Goal: Transaction & Acquisition: Purchase product/service

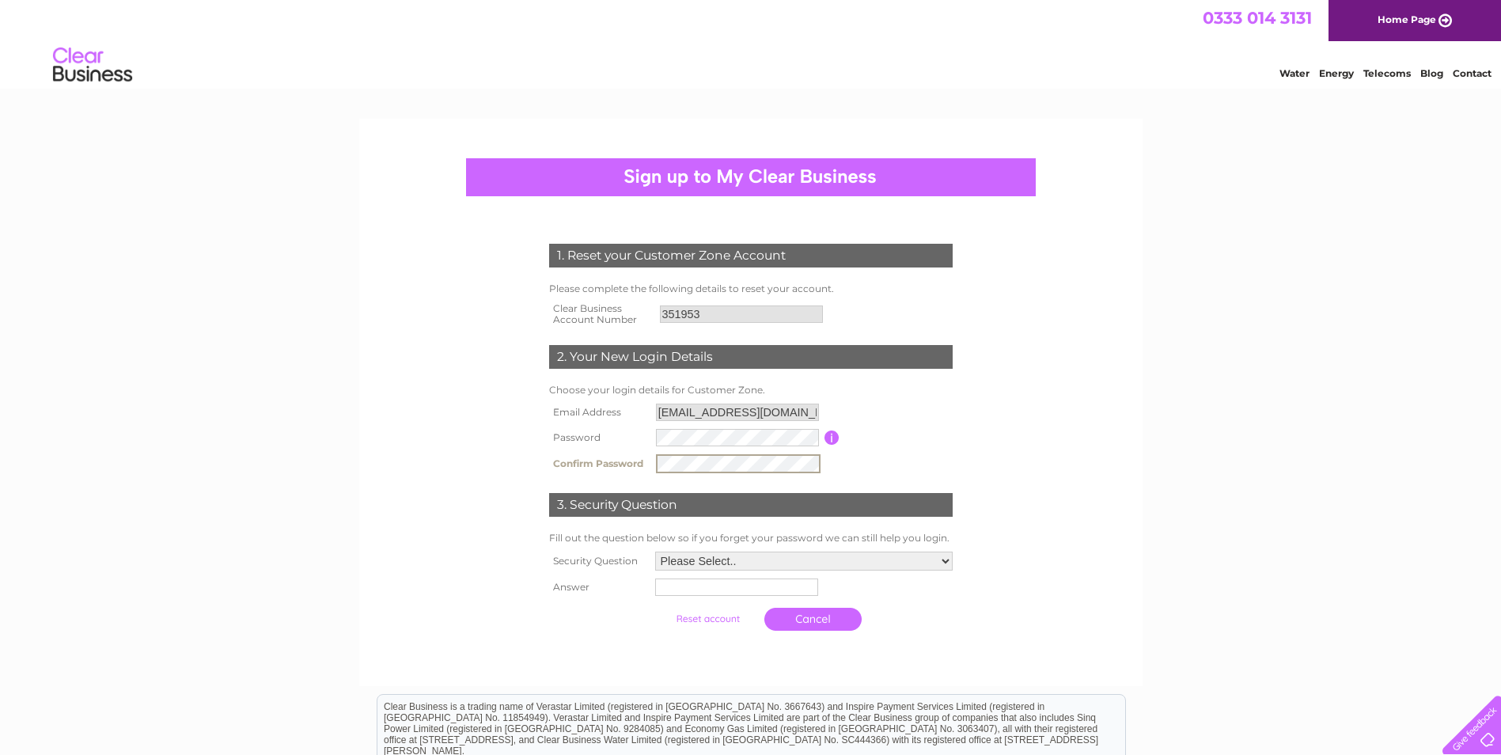
click at [885, 559] on select "Please Select.. In what town or city was your first job? In what town or city d…" at bounding box center [803, 560] width 297 height 19
select select "1"
click at [653, 551] on select "Please Select.. In what town or city was your first job? In what town or city d…" at bounding box center [802, 560] width 299 height 21
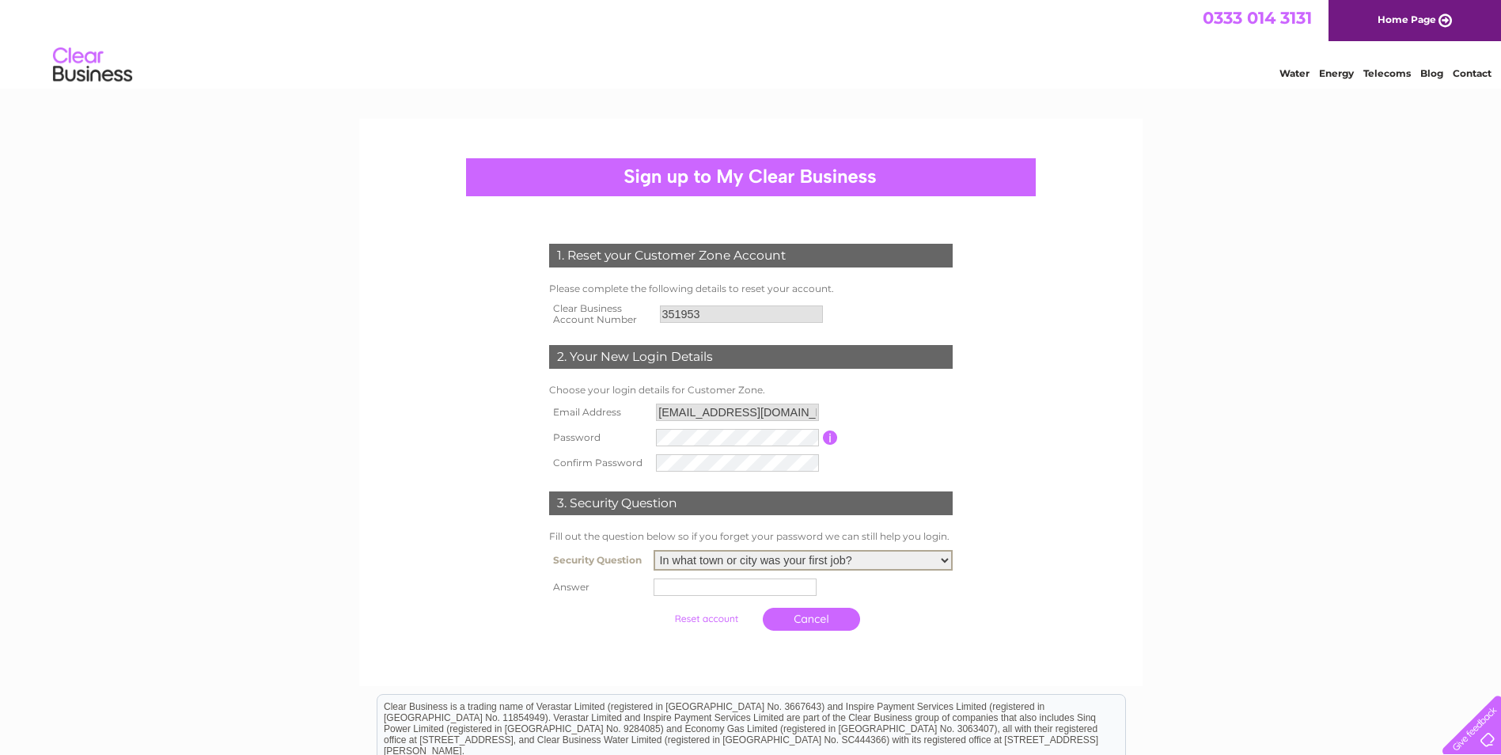
click at [810, 597] on td at bounding box center [803, 586] width 307 height 25
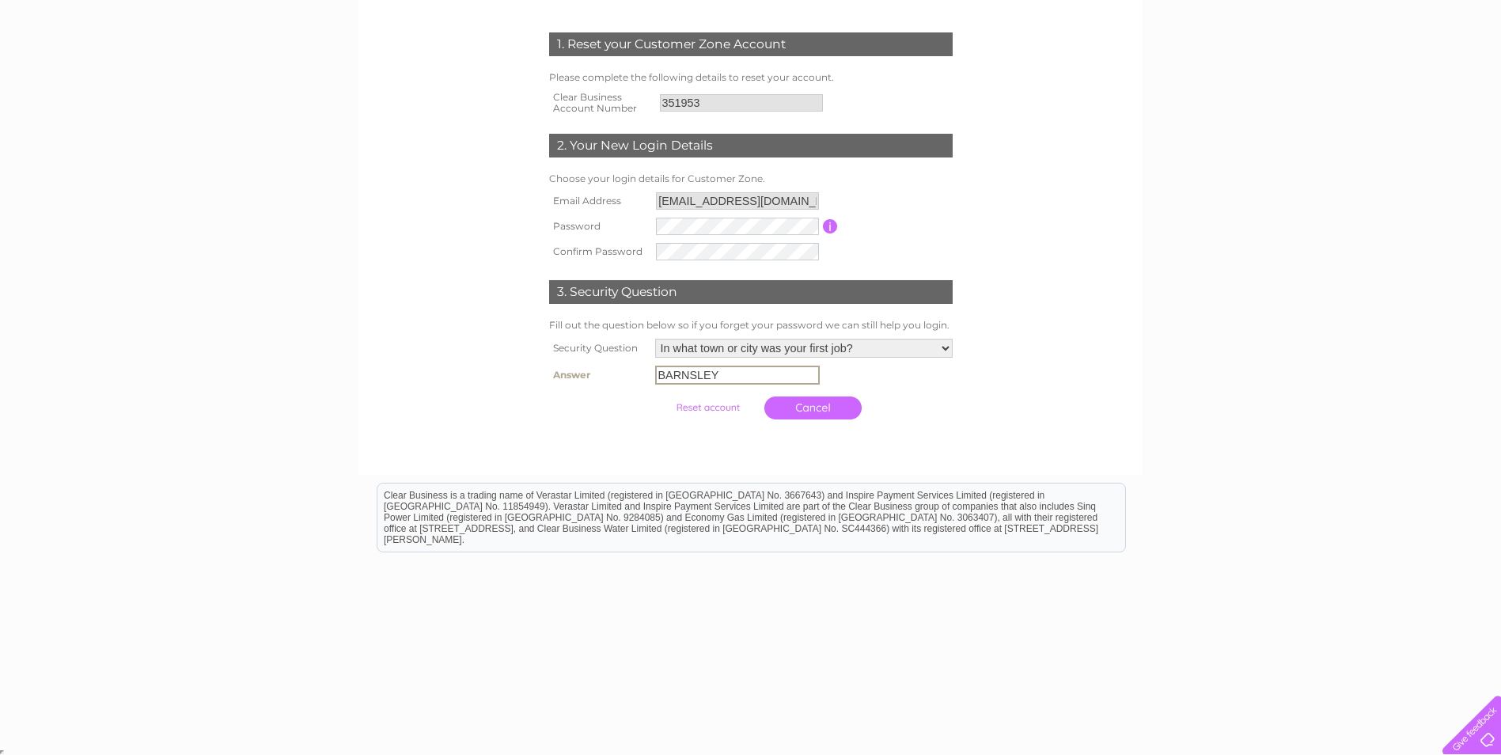
scroll to position [213, 0]
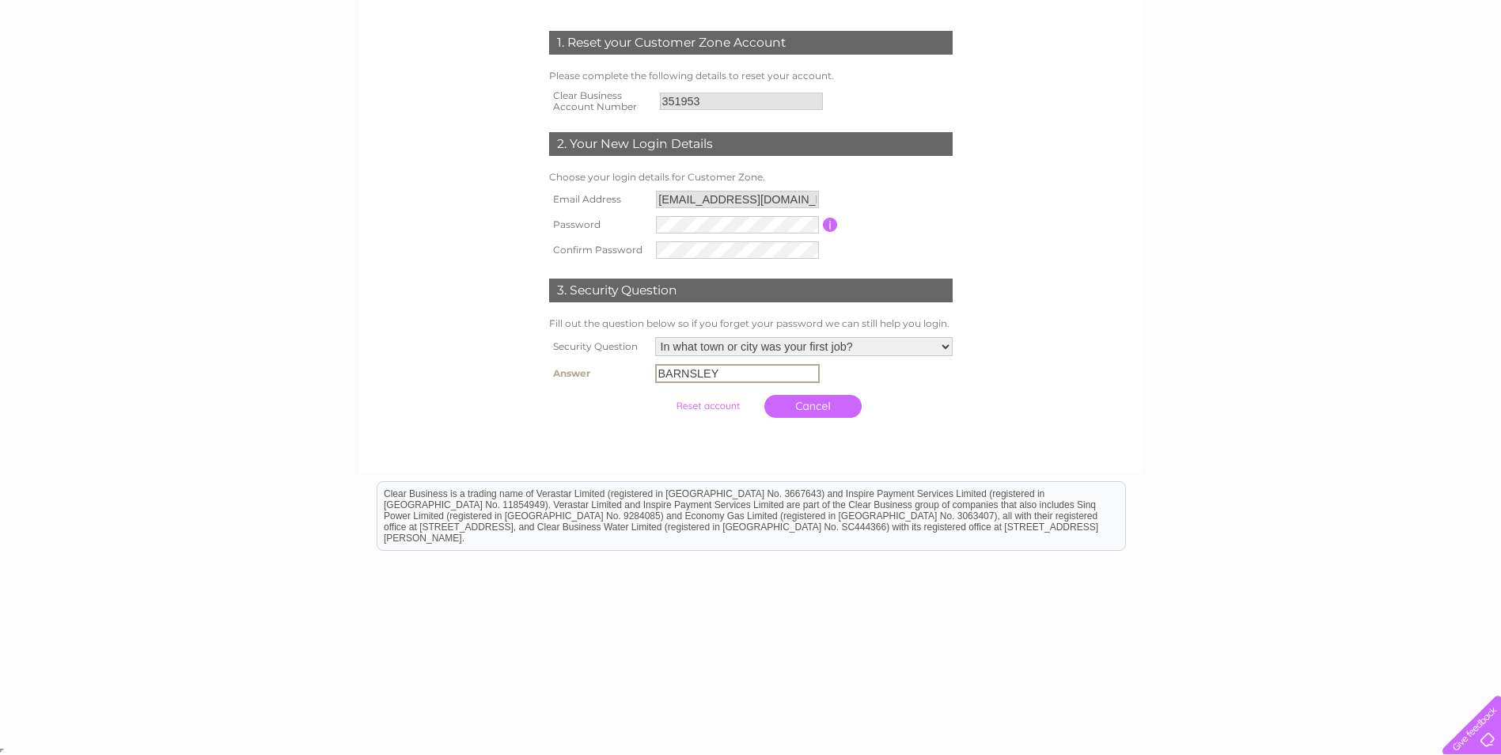
type input "BARNSLEY"
click at [714, 404] on input "submit" at bounding box center [707, 406] width 97 height 22
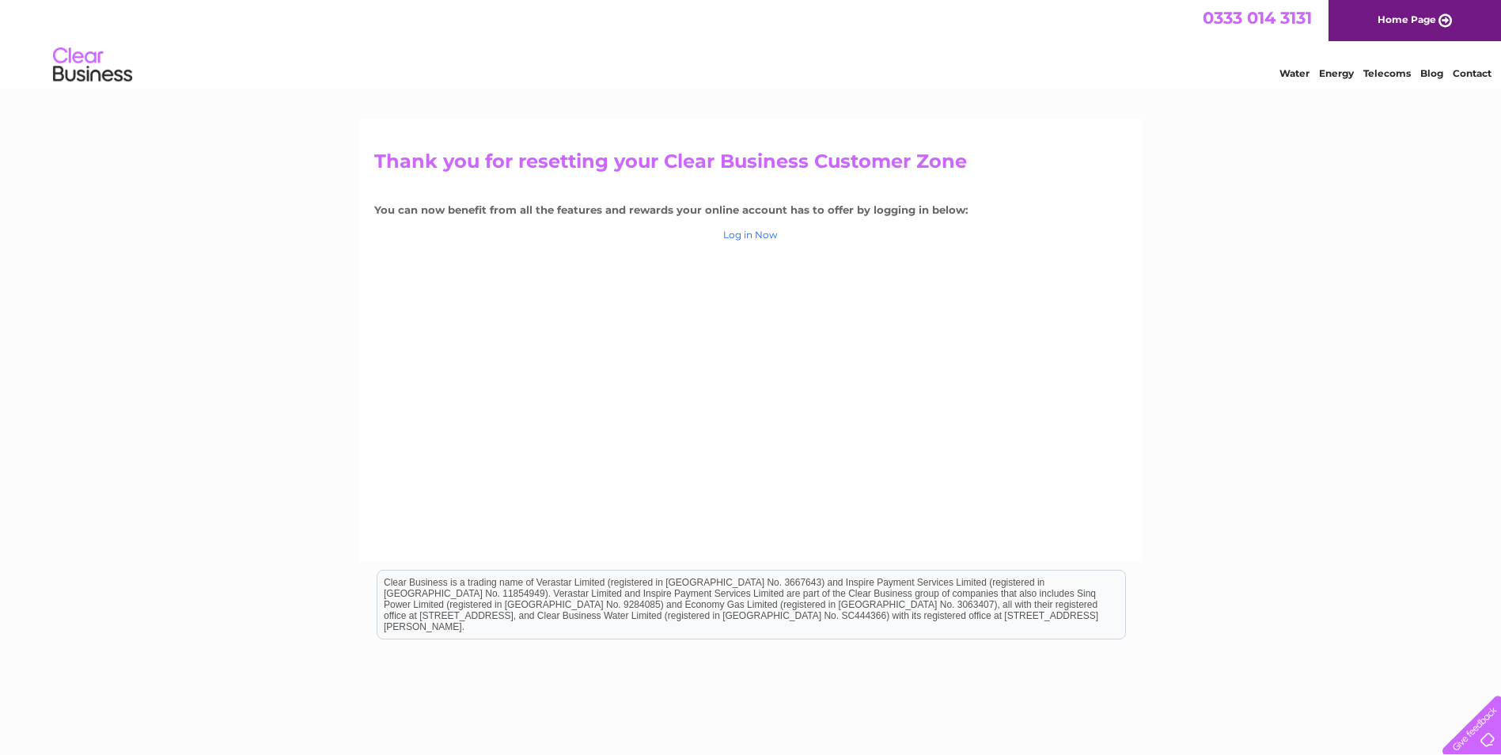
click at [745, 237] on link "Log in Now" at bounding box center [750, 235] width 55 height 12
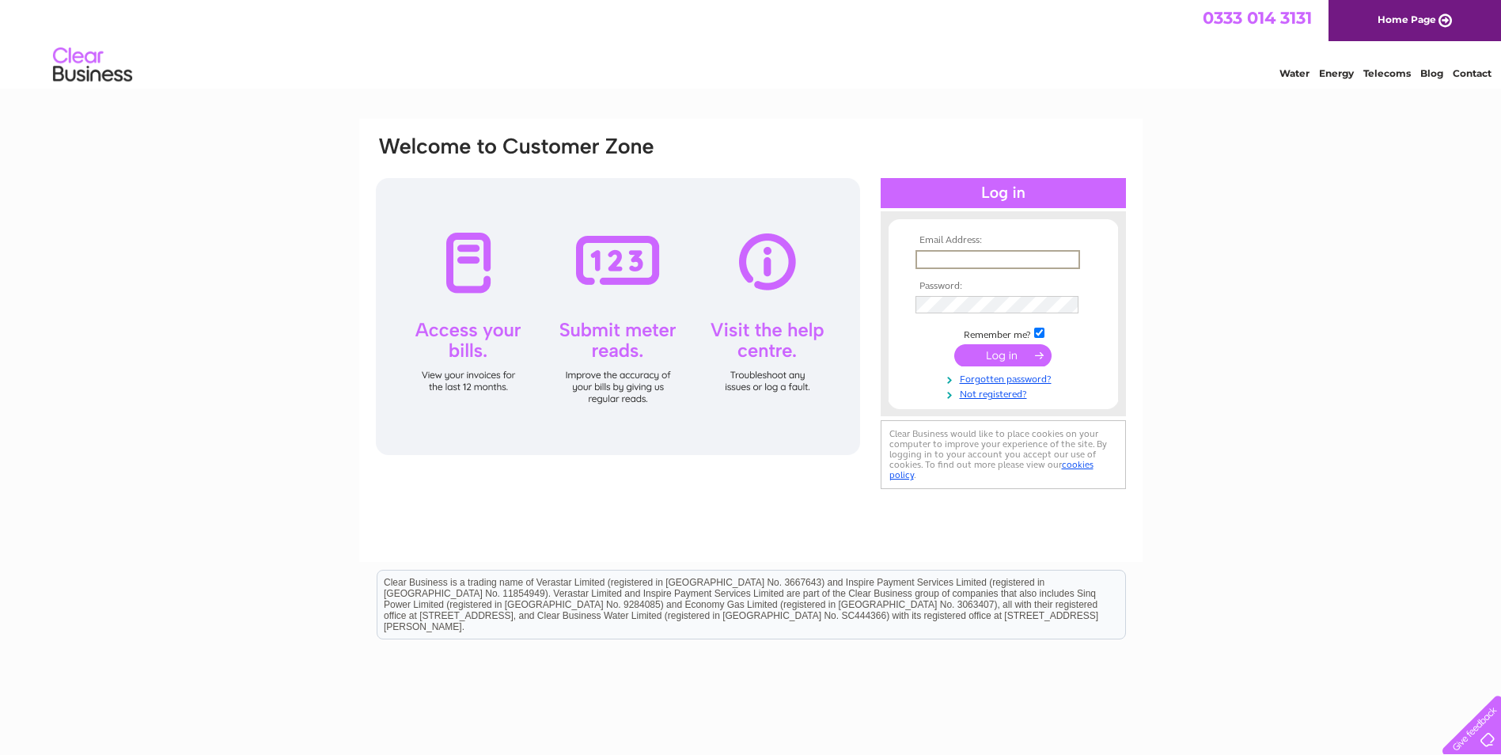
click at [975, 252] on input "text" at bounding box center [997, 259] width 165 height 19
type input "info@britishcombat.co.uk"
click at [907, 303] on form "Email Address: info@britishcombat.co.uk Password:" at bounding box center [1002, 317] width 229 height 165
click at [1006, 358] on input "submit" at bounding box center [1002, 355] width 97 height 22
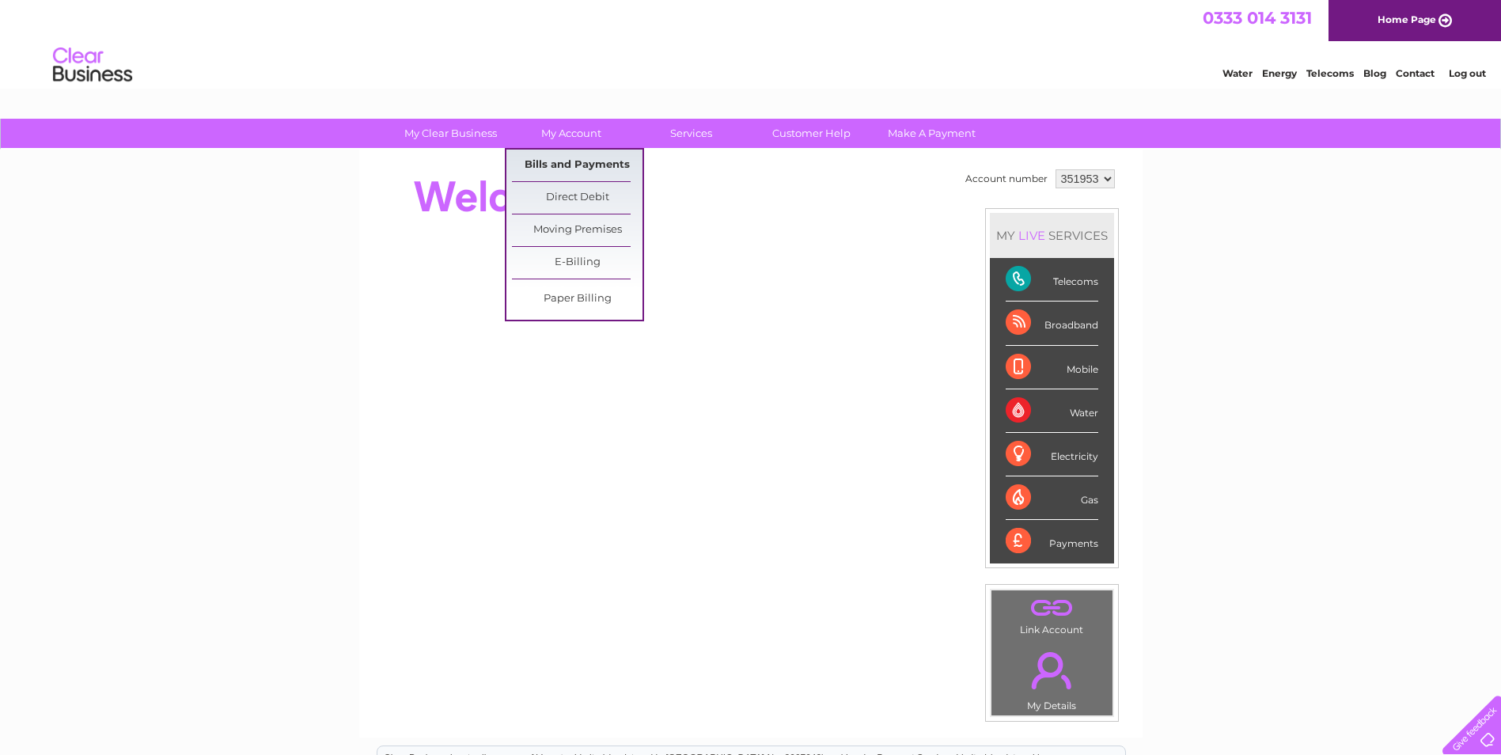
click at [565, 170] on link "Bills and Payments" at bounding box center [577, 166] width 131 height 32
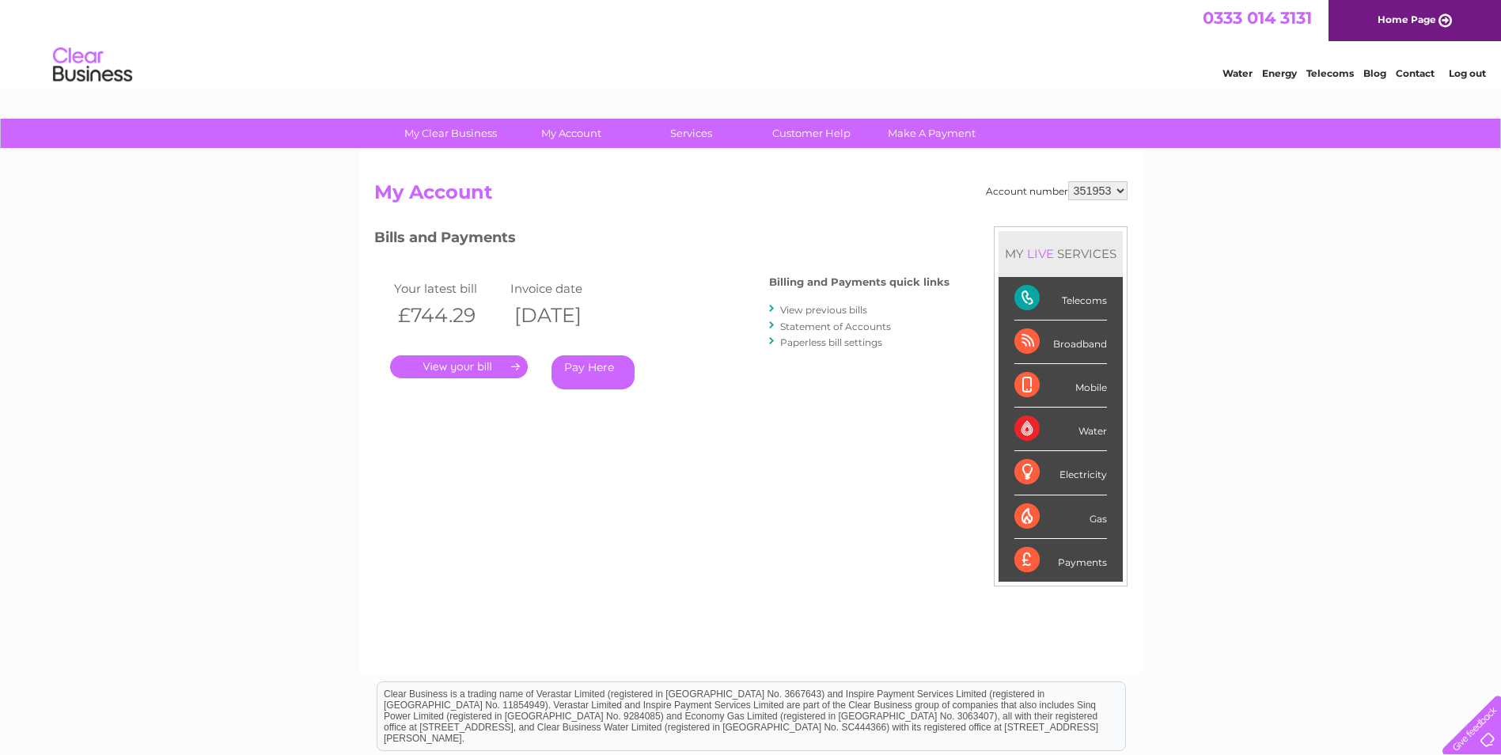
click at [454, 359] on link "." at bounding box center [459, 366] width 138 height 23
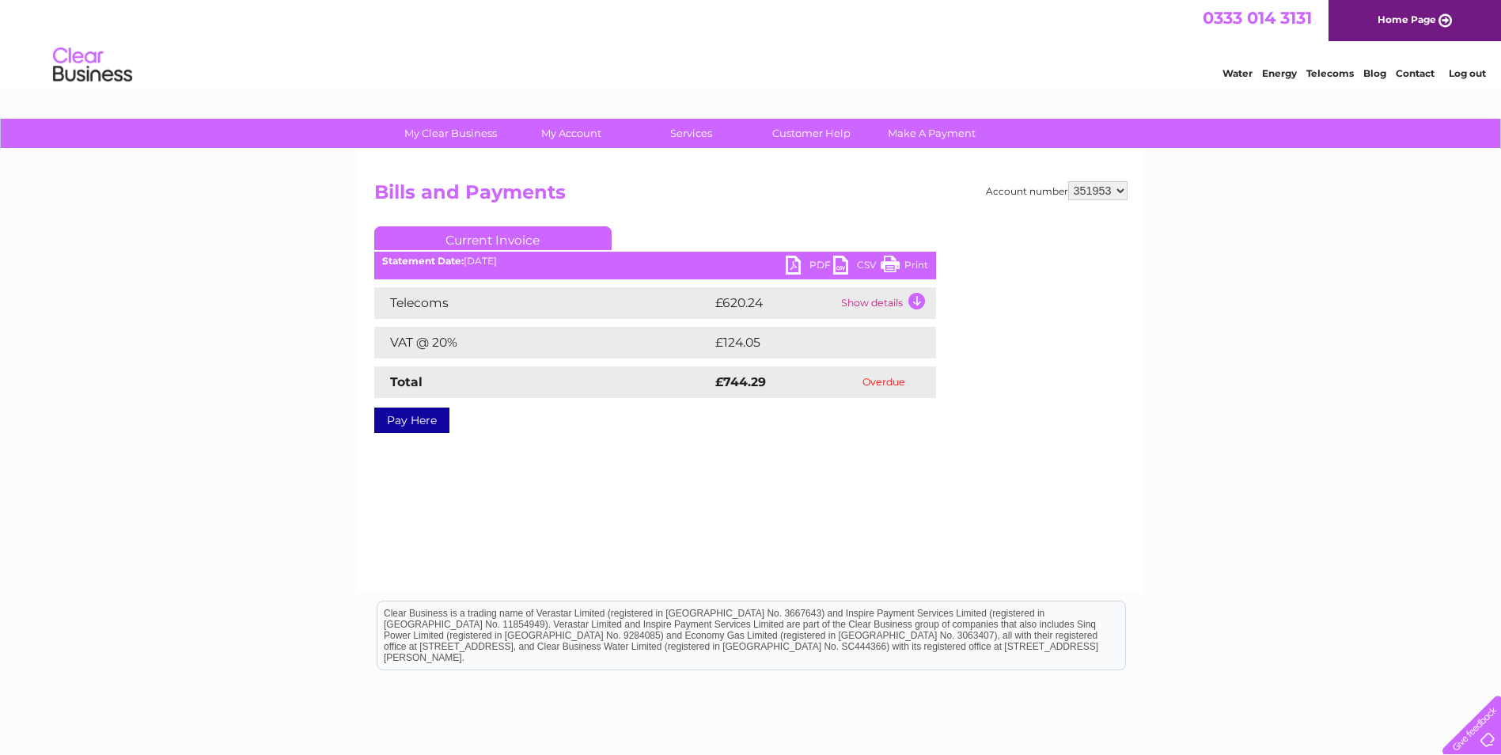
click at [814, 259] on link "PDF" at bounding box center [809, 267] width 47 height 23
click at [403, 426] on link "Pay Here" at bounding box center [411, 419] width 75 height 25
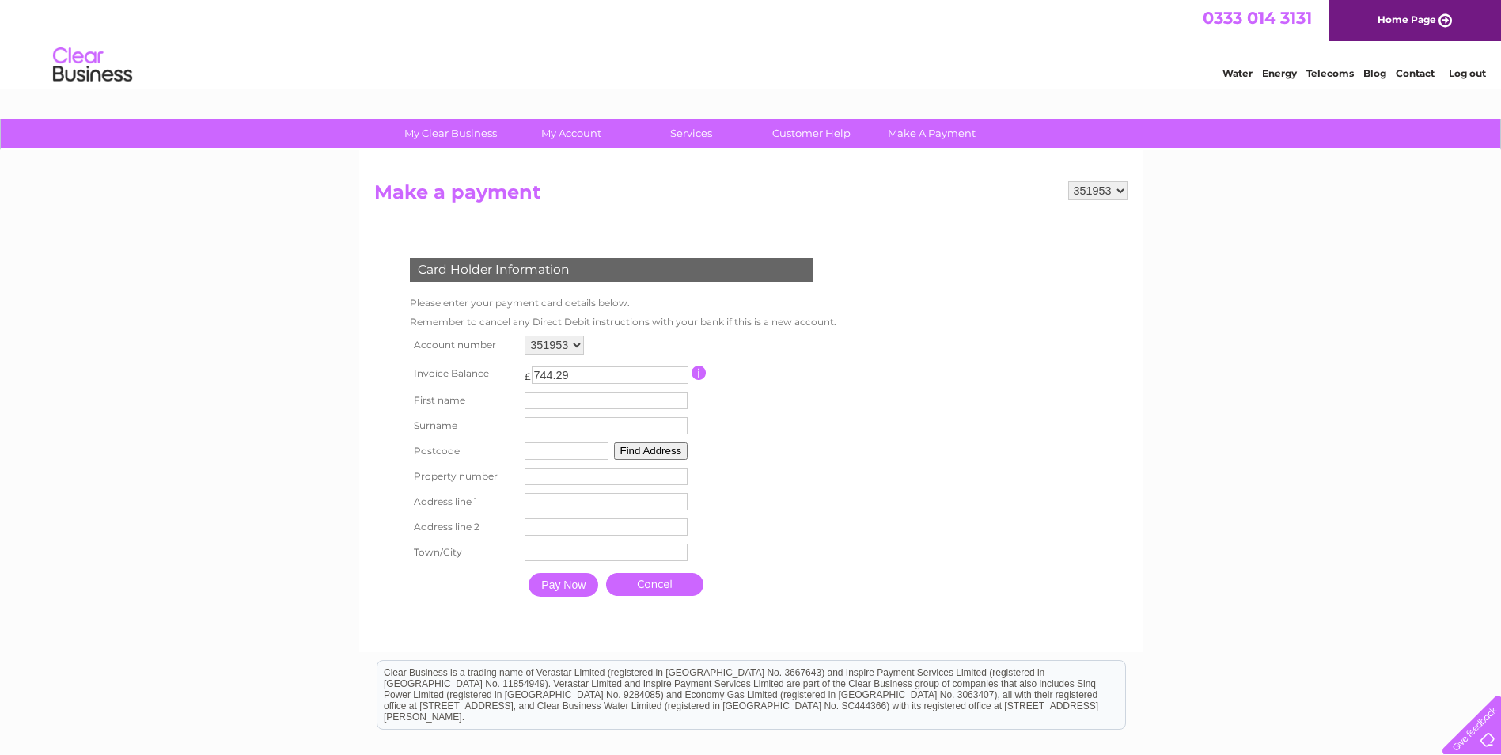
click at [534, 399] on input "text" at bounding box center [606, 400] width 163 height 17
type input "DAWN"
drag, startPoint x: 616, startPoint y: 424, endPoint x: 522, endPoint y: 423, distance: 94.2
click at [522, 423] on td "CONSTERDINE Surname" at bounding box center [608, 426] width 172 height 27
type input "Paraskos"
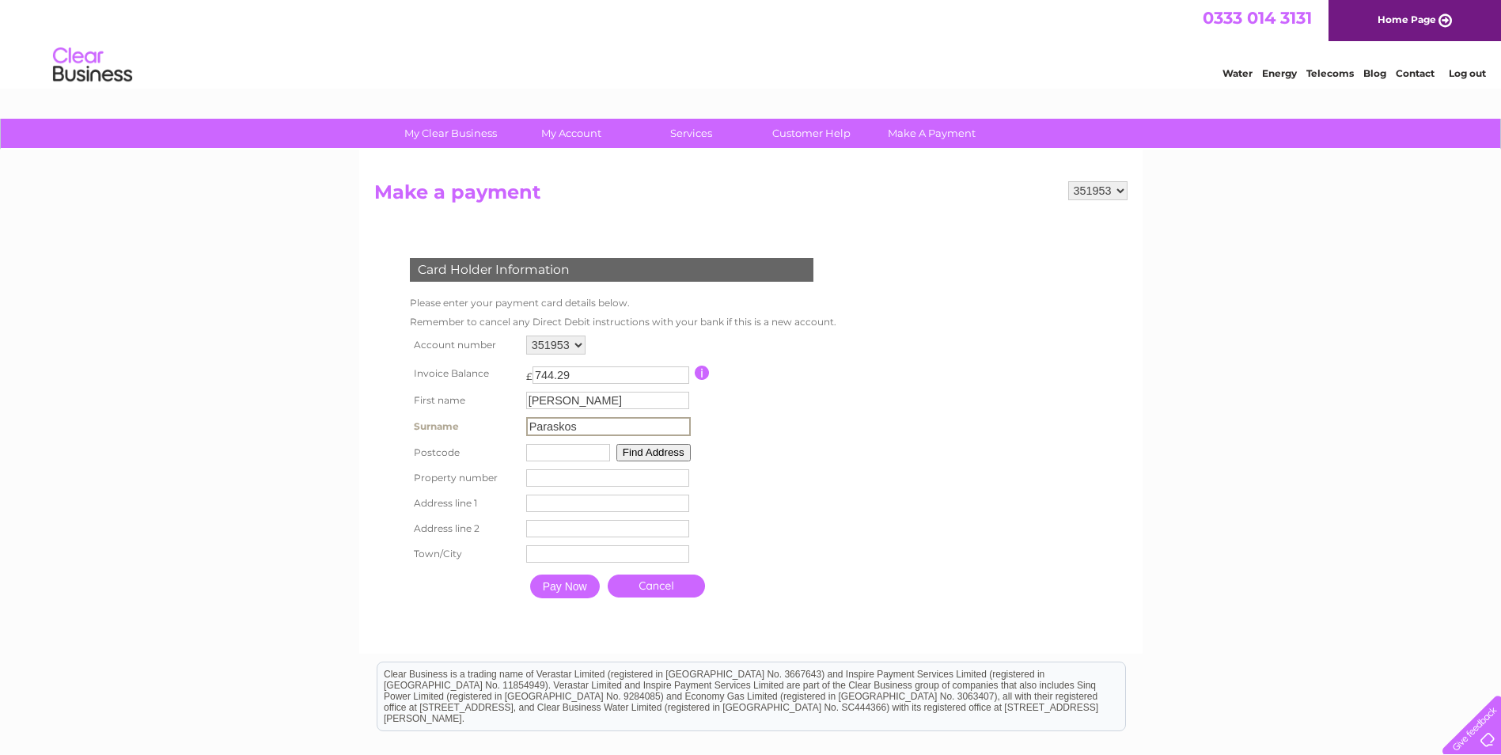
type input "WF5 8ES"
type input "3 LAVERY CLOSE"
type input "OSSETT"
type input "WAKEFIELD"
drag, startPoint x: 581, startPoint y: 427, endPoint x: 489, endPoint y: 415, distance: 93.3
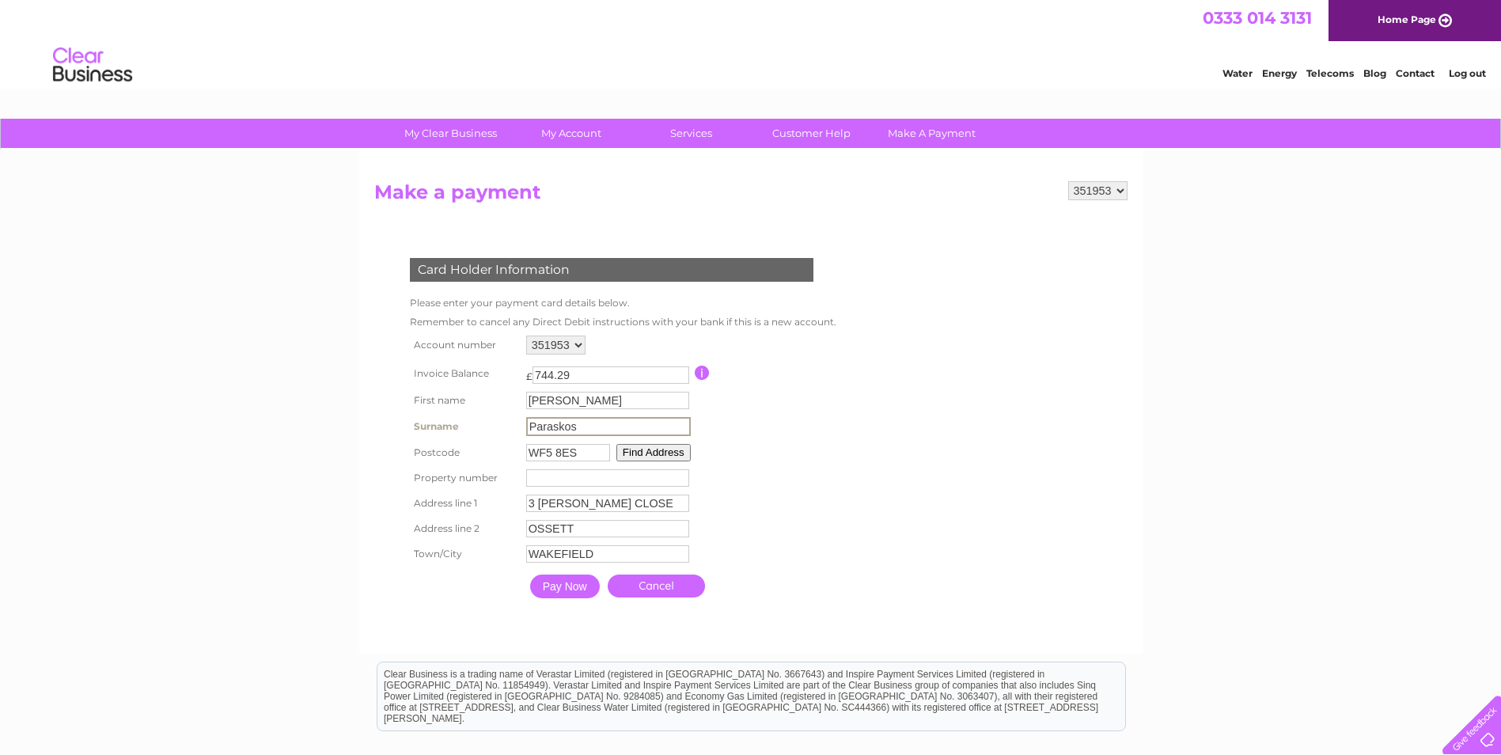
click at [489, 415] on tr "Surname Paraskos Surname" at bounding box center [621, 426] width 431 height 27
type input "PARASKOS"
click at [819, 404] on table "Account number 351953 Invoice Balance £ 744.29 First name DAWN Surname" at bounding box center [621, 468] width 431 height 275
click at [573, 581] on input "Pay Now" at bounding box center [563, 585] width 70 height 24
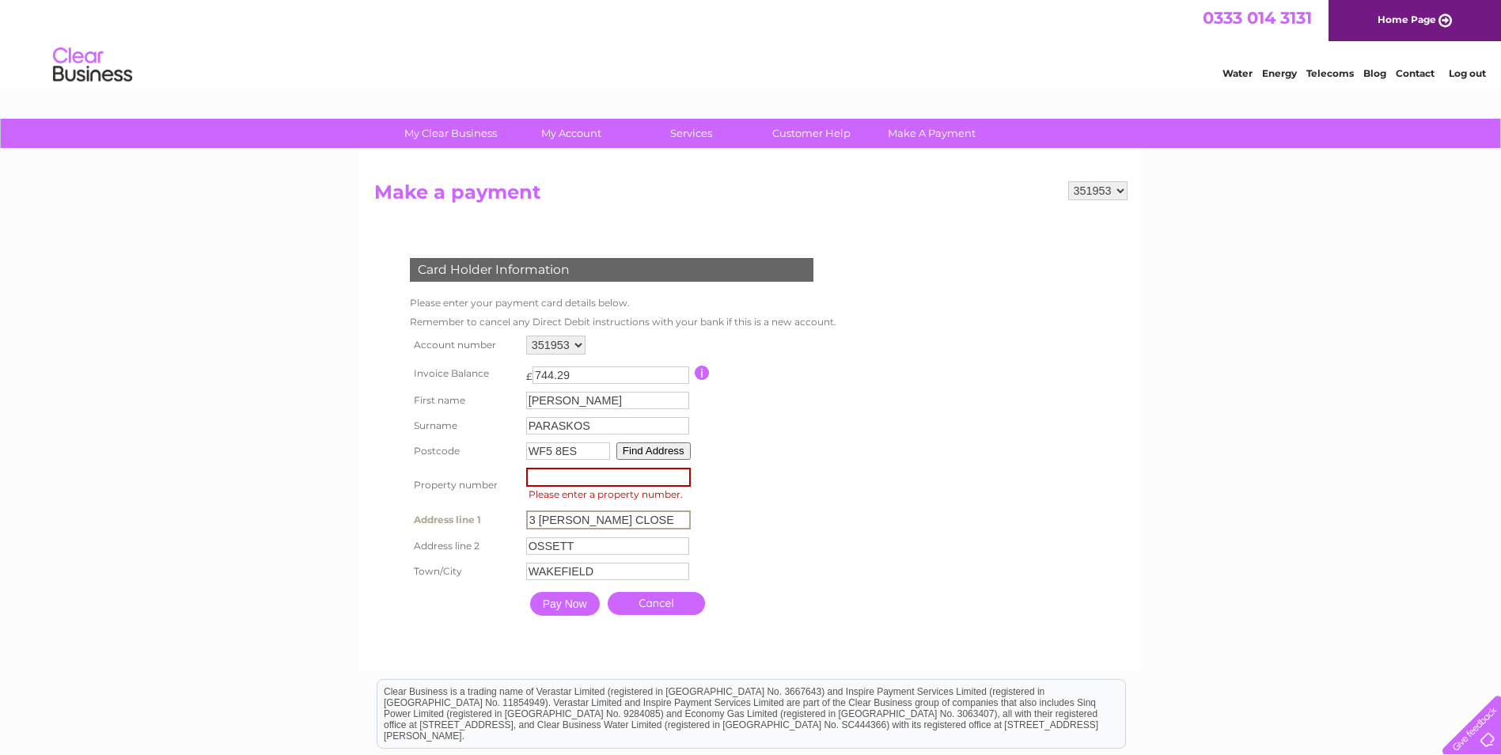
drag, startPoint x: 638, startPoint y: 516, endPoint x: 550, endPoint y: 516, distance: 87.8
click at [550, 516] on input "3 LAVERY CLOSE" at bounding box center [608, 519] width 165 height 19
click at [557, 484] on input "number" at bounding box center [608, 477] width 165 height 19
click at [590, 456] on input "WF5 8ES" at bounding box center [568, 450] width 84 height 17
type input "WF5 8AE"
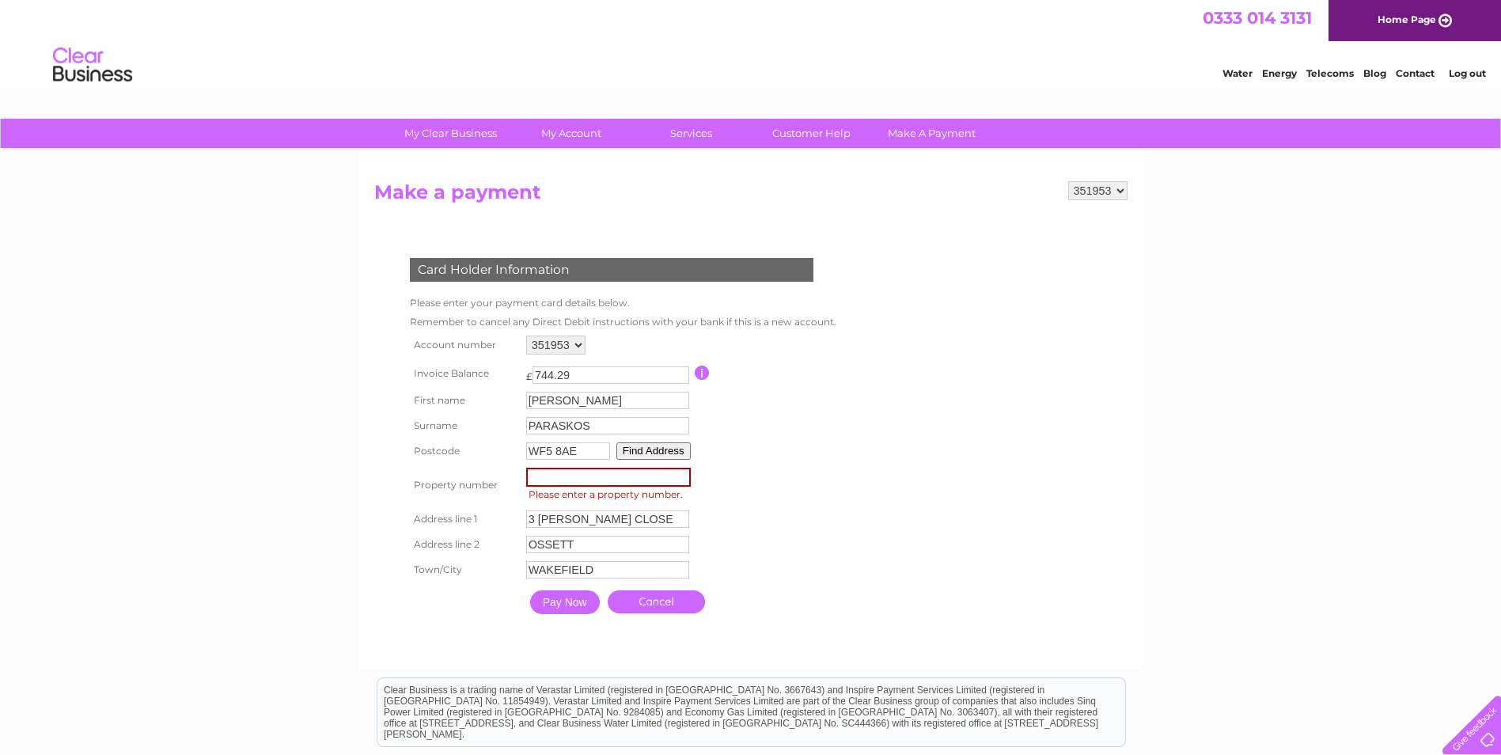
click at [605, 473] on input "number" at bounding box center [608, 477] width 165 height 19
click at [666, 474] on input "number" at bounding box center [608, 477] width 165 height 19
type input "4"
click at [625, 524] on input "3 LAVERY CLOSE" at bounding box center [608, 518] width 165 height 19
click at [633, 521] on input "3 LAVERY CLOSE" at bounding box center [608, 518] width 165 height 19
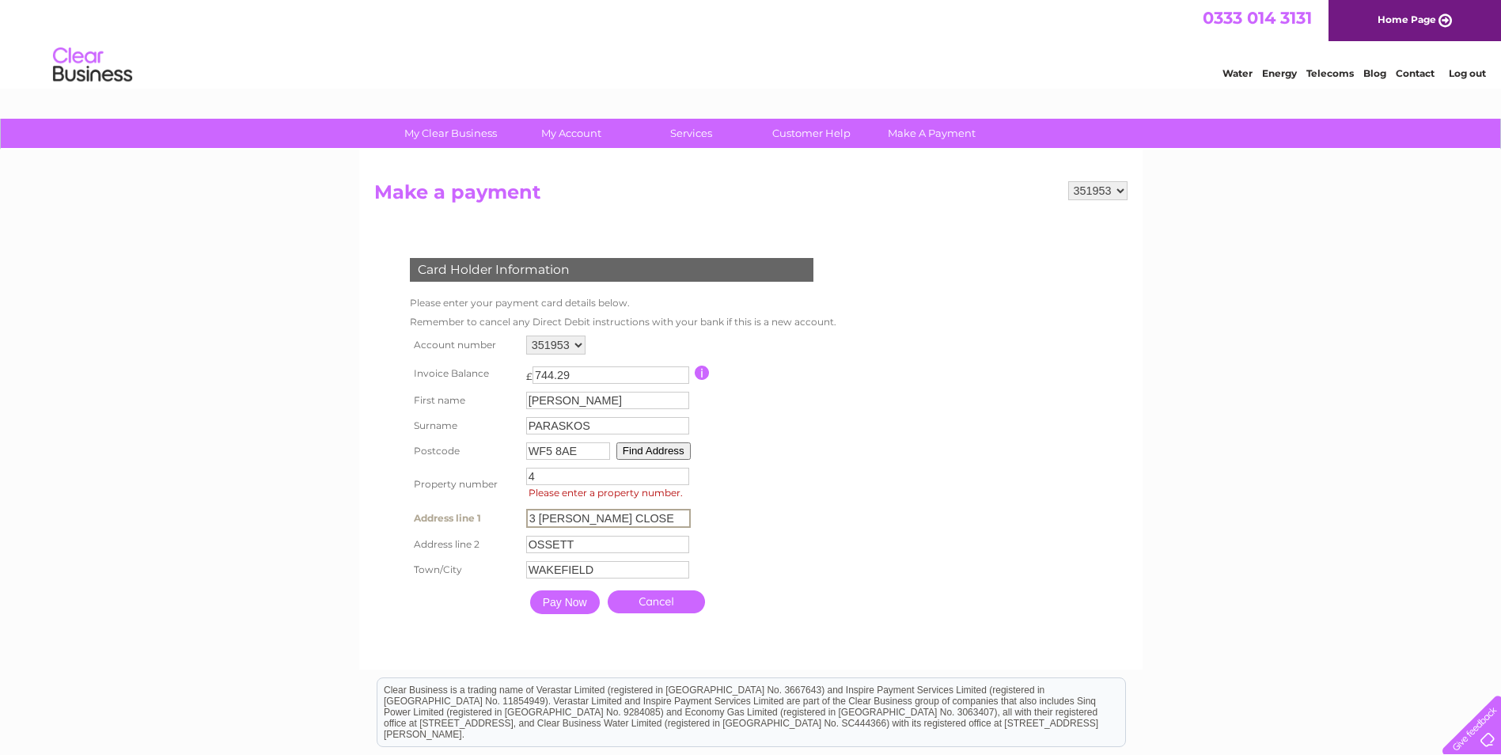
drag, startPoint x: 633, startPoint y: 521, endPoint x: 500, endPoint y: 515, distance: 133.1
click at [500, 515] on tr "Address line 1 3 LAVERY CLOSE Address Line One" at bounding box center [621, 518] width 431 height 27
type input "SUITE 4, OSSETT BUSINESS CENTRE"
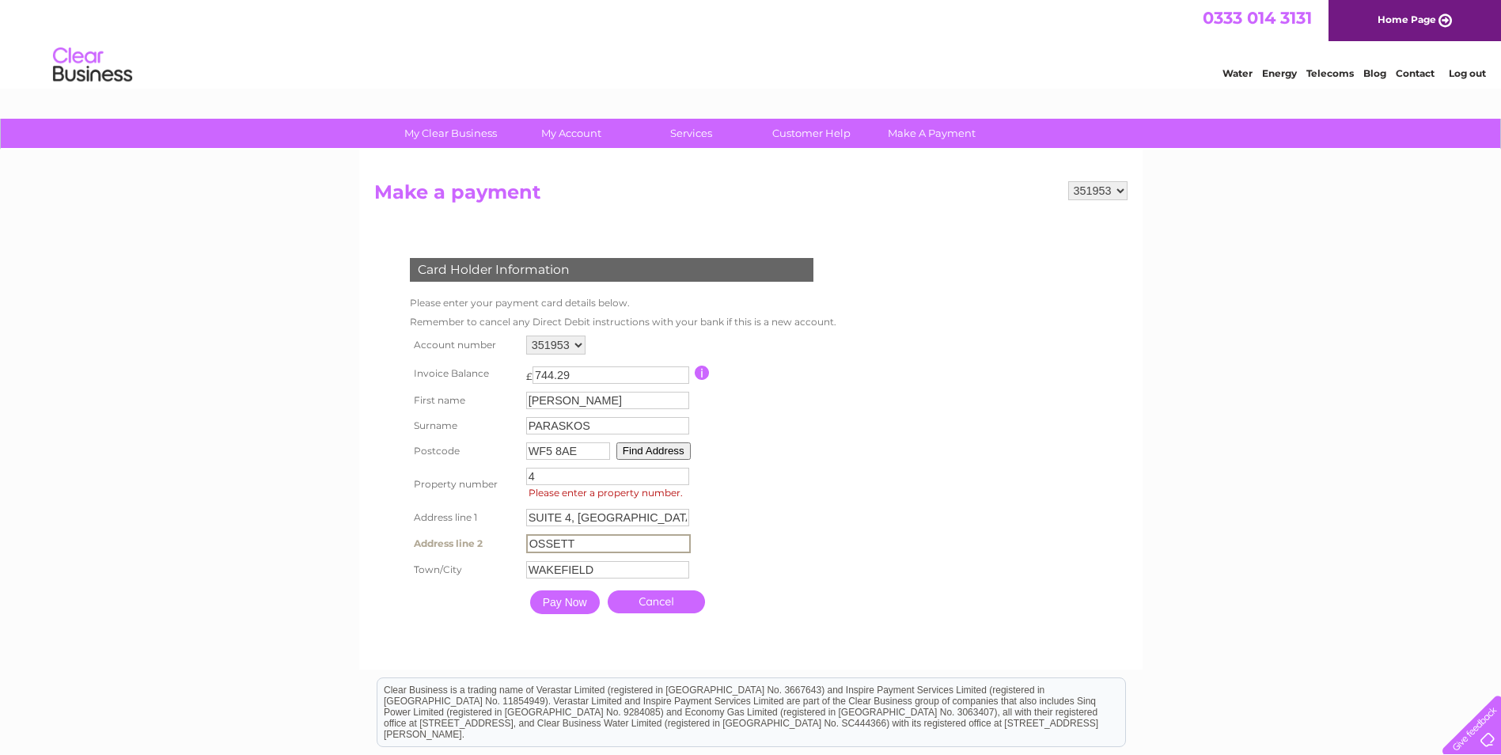
drag, startPoint x: 598, startPoint y: 549, endPoint x: 515, endPoint y: 547, distance: 83.1
click at [515, 547] on tr "Address line 2 OSSETT Address Line Two" at bounding box center [621, 543] width 431 height 27
type input "24"
click input "Pay Now" at bounding box center [565, 602] width 70 height 24
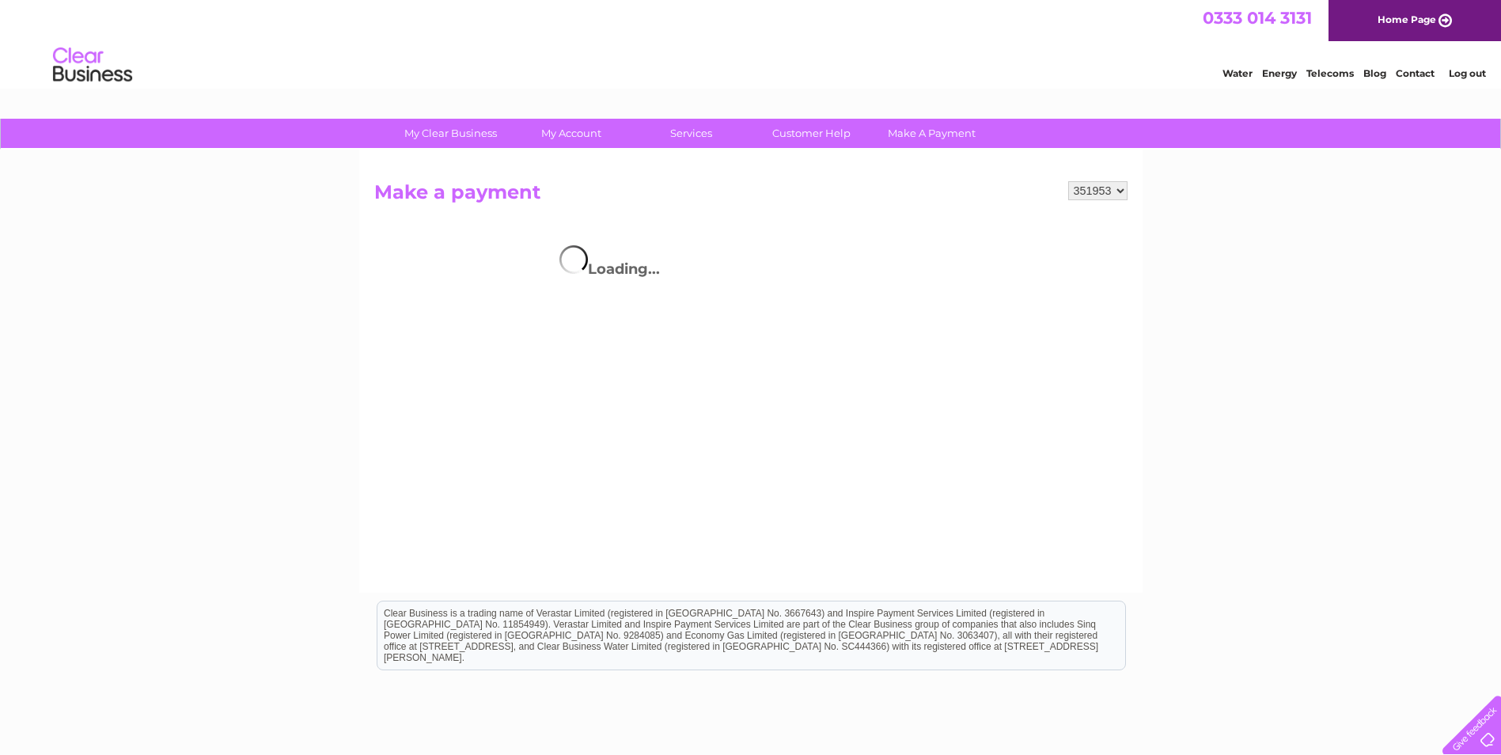
scroll to position [79, 0]
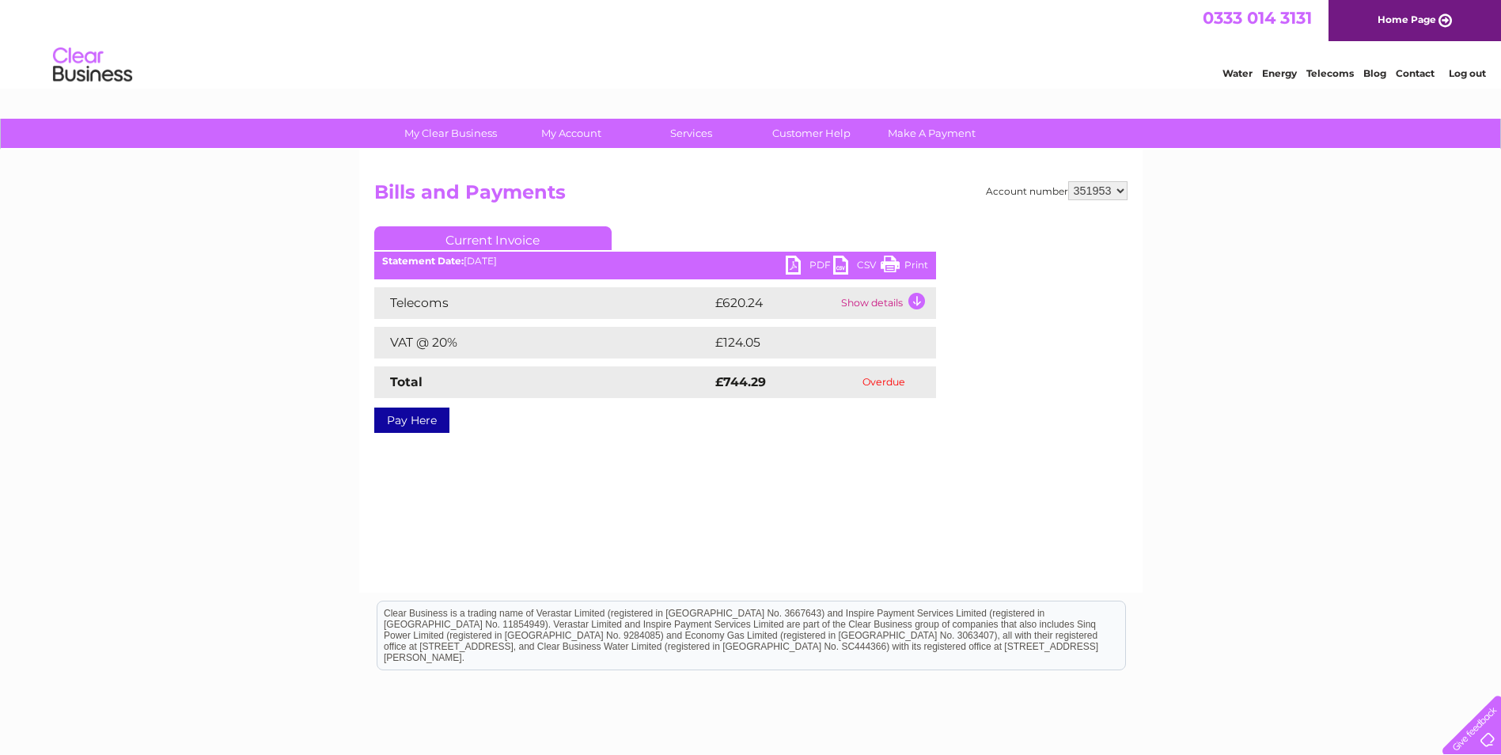
click at [434, 423] on link "Pay Here" at bounding box center [411, 419] width 75 height 25
click at [438, 429] on link "Pay Here" at bounding box center [411, 419] width 75 height 25
click at [408, 409] on link "Pay Here" at bounding box center [411, 419] width 75 height 25
click at [1106, 191] on select "351953" at bounding box center [1097, 190] width 59 height 19
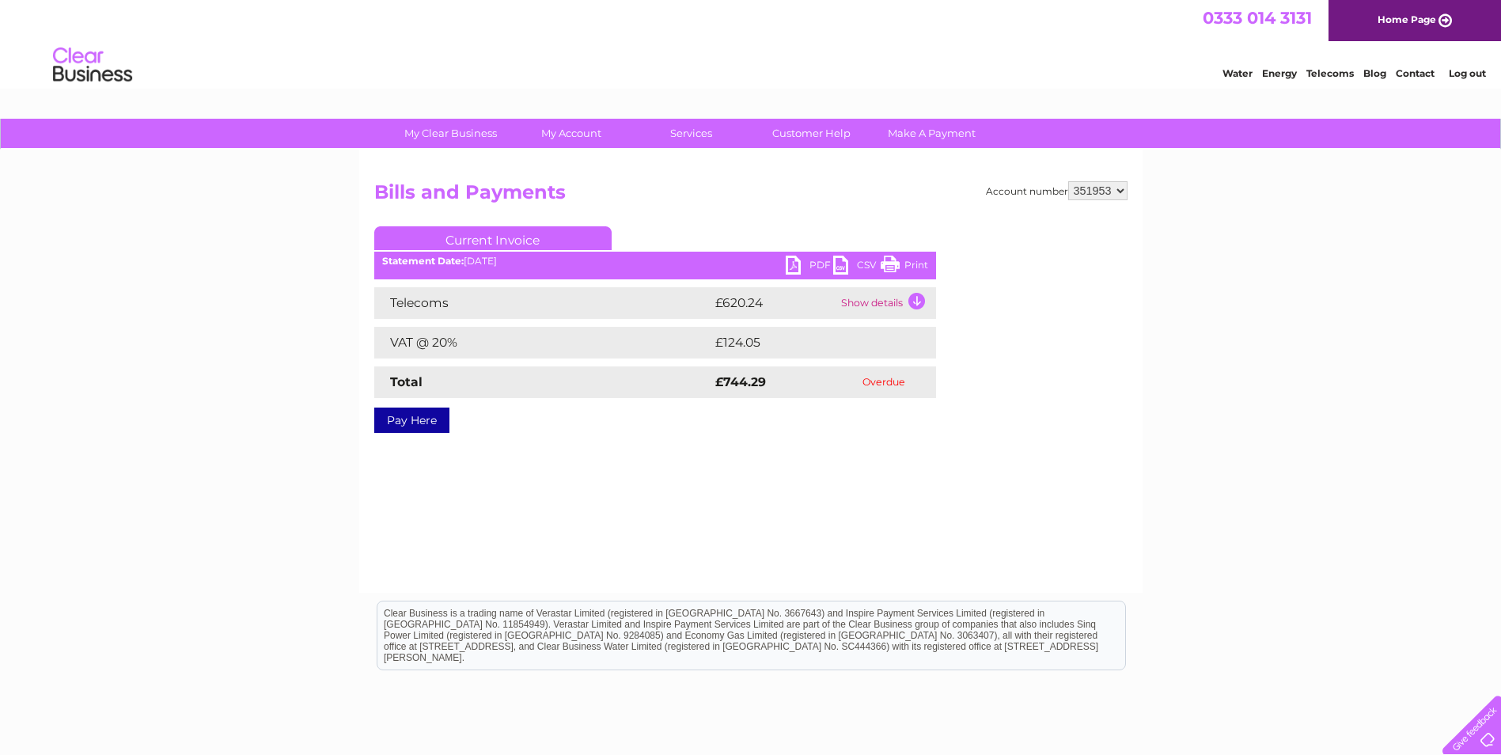
click at [422, 419] on link "Pay Here" at bounding box center [411, 419] width 75 height 25
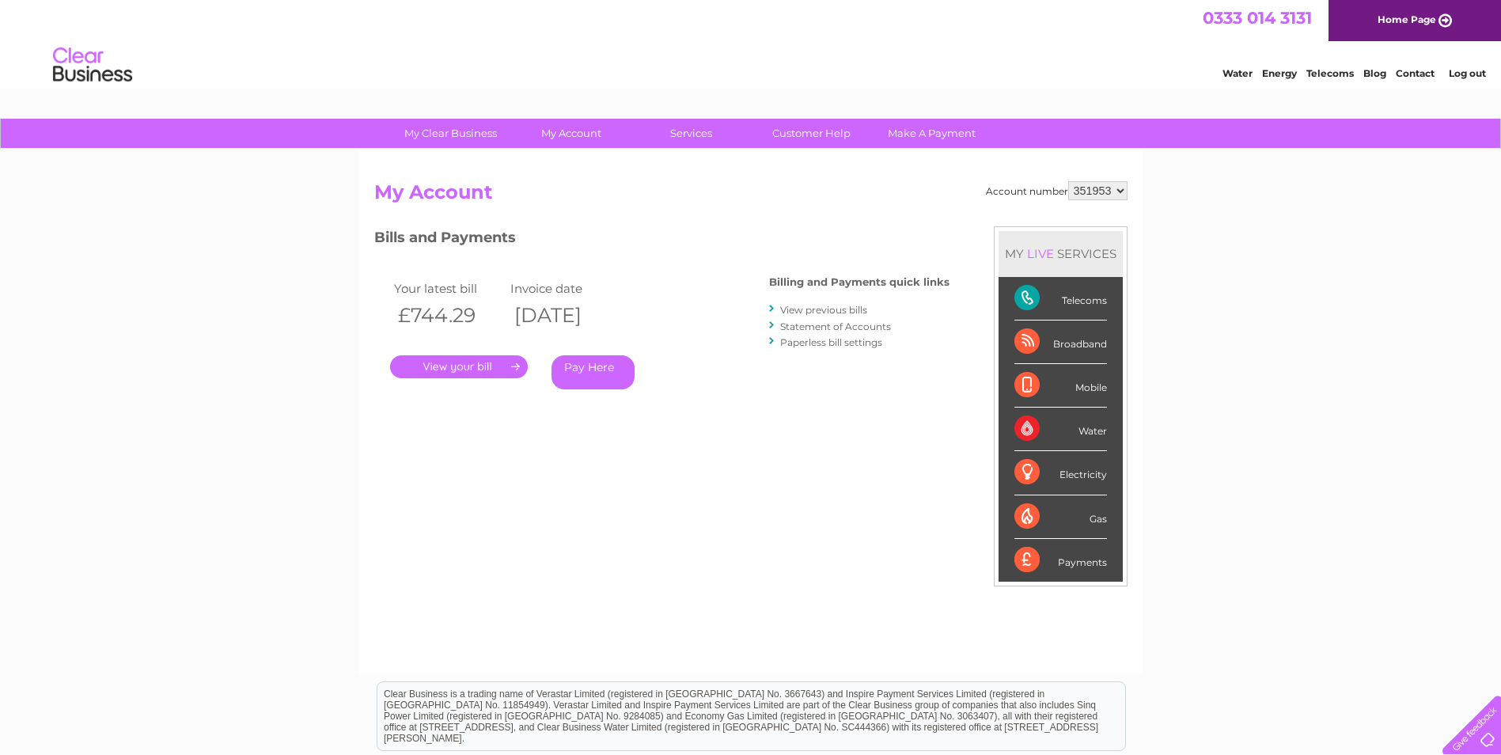
click at [603, 367] on link "Pay Here" at bounding box center [592, 372] width 83 height 34
click at [585, 369] on link "Pay Here" at bounding box center [592, 372] width 83 height 34
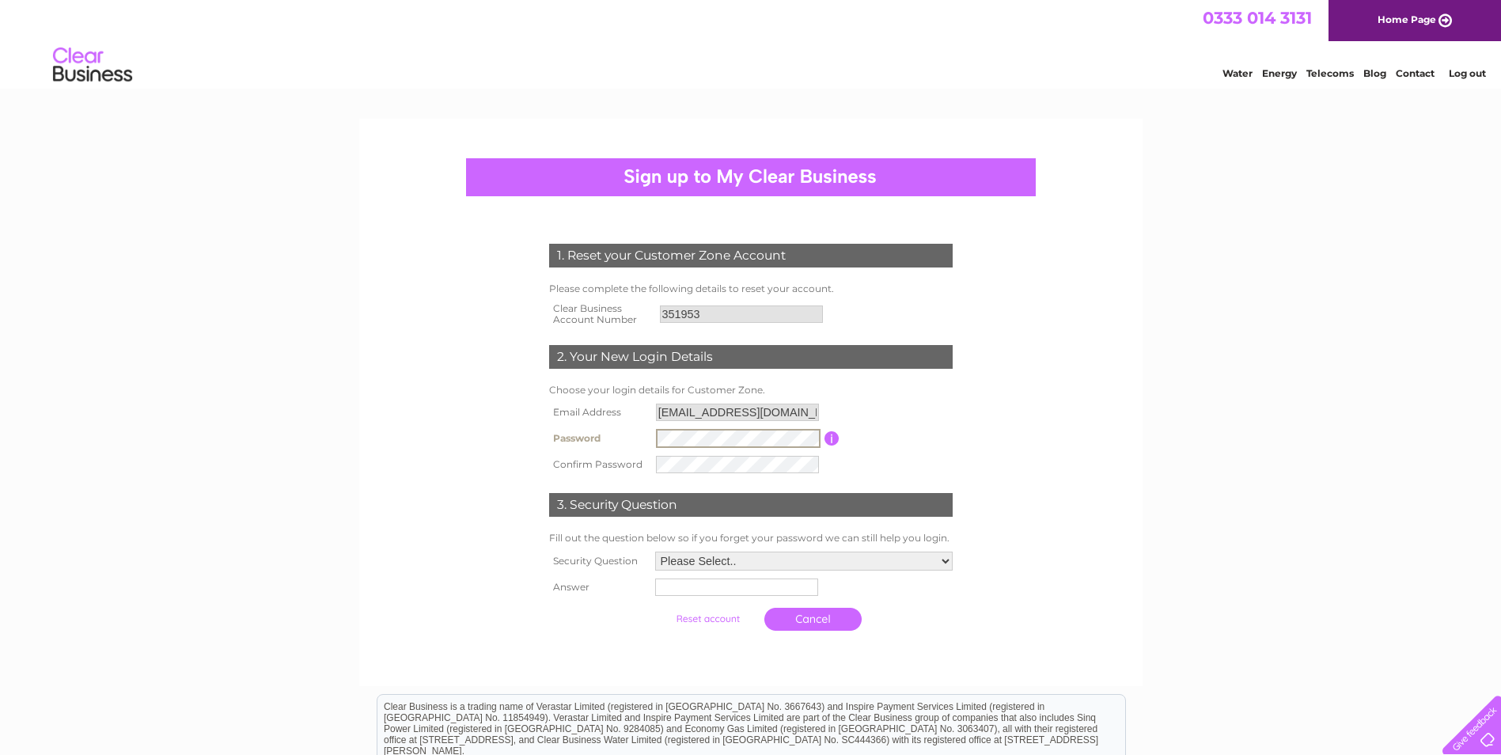
click at [370, 428] on div "1. Reset your Customer Zone Account Please complete the following details to re…" at bounding box center [750, 402] width 783 height 567
click at [782, 559] on select "Please Select.. In what town or city was your first job? In what town or city d…" at bounding box center [803, 560] width 297 height 19
select select "1"
click at [653, 551] on select "Please Select.. In what town or city was your first job? In what town or city d…" at bounding box center [802, 560] width 299 height 21
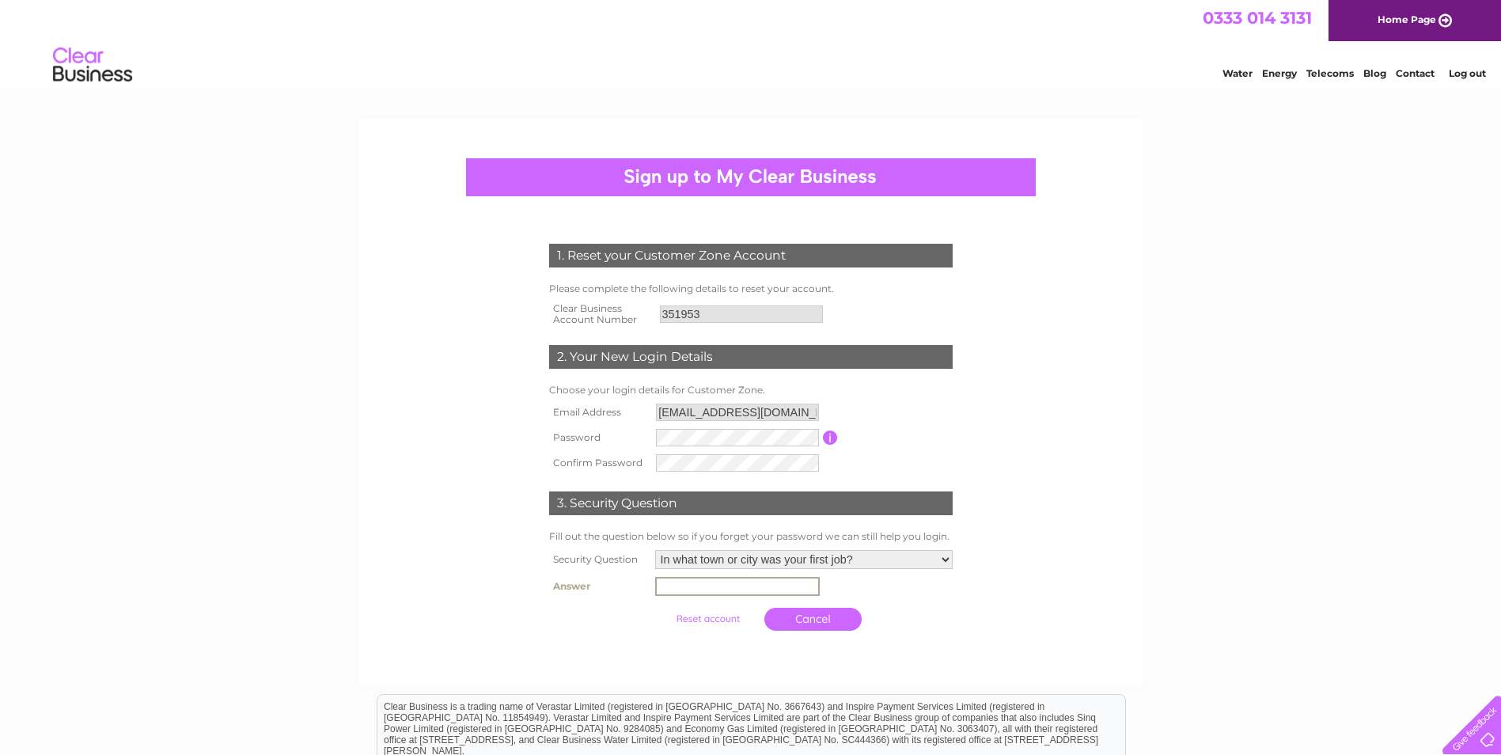
click at [759, 589] on input "text" at bounding box center [737, 586] width 165 height 19
type input "BARNSLEY"
click at [828, 621] on link "Cancel" at bounding box center [812, 617] width 97 height 23
click at [675, 616] on input "submit" at bounding box center [707, 617] width 97 height 22
click at [693, 620] on input "submit" at bounding box center [707, 617] width 97 height 22
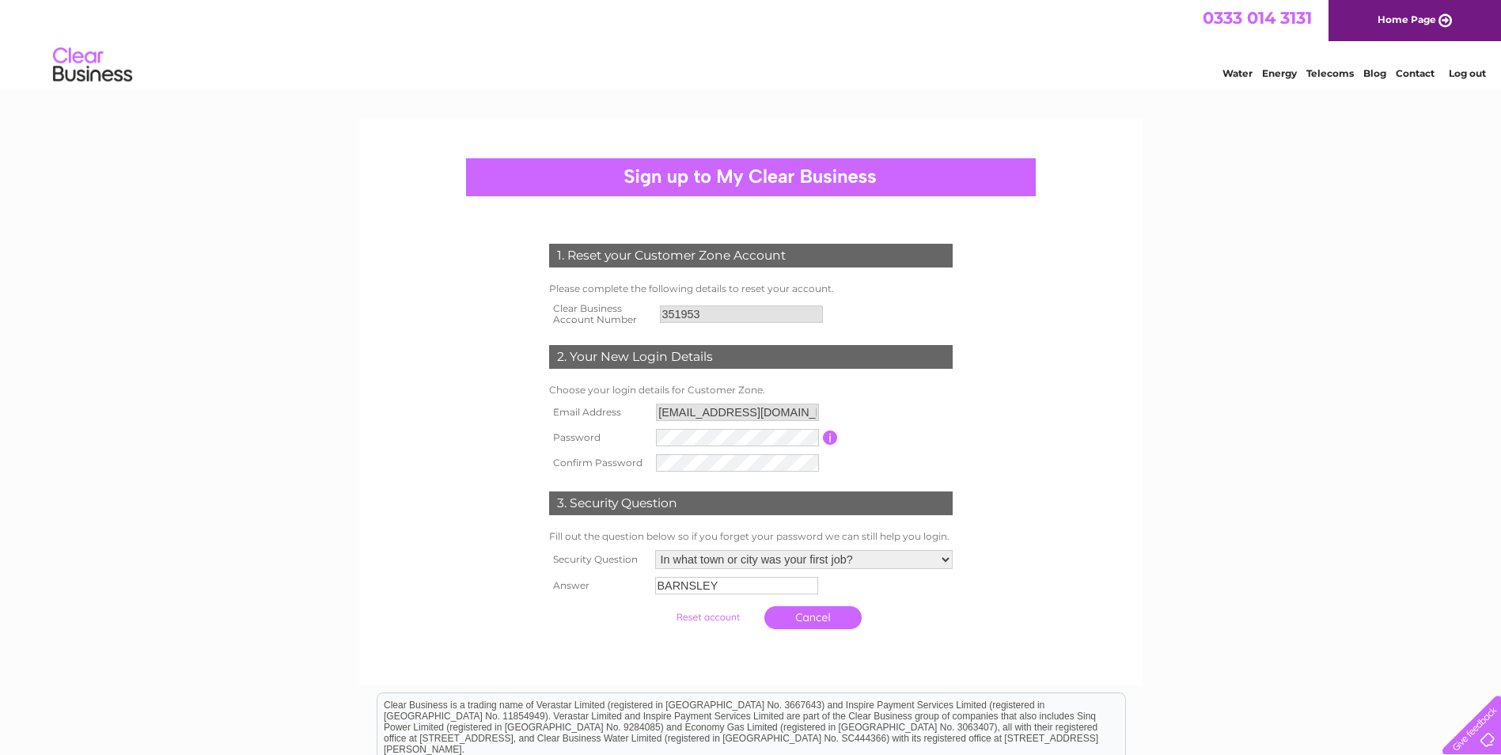
click at [693, 620] on input "submit" at bounding box center [707, 617] width 97 height 22
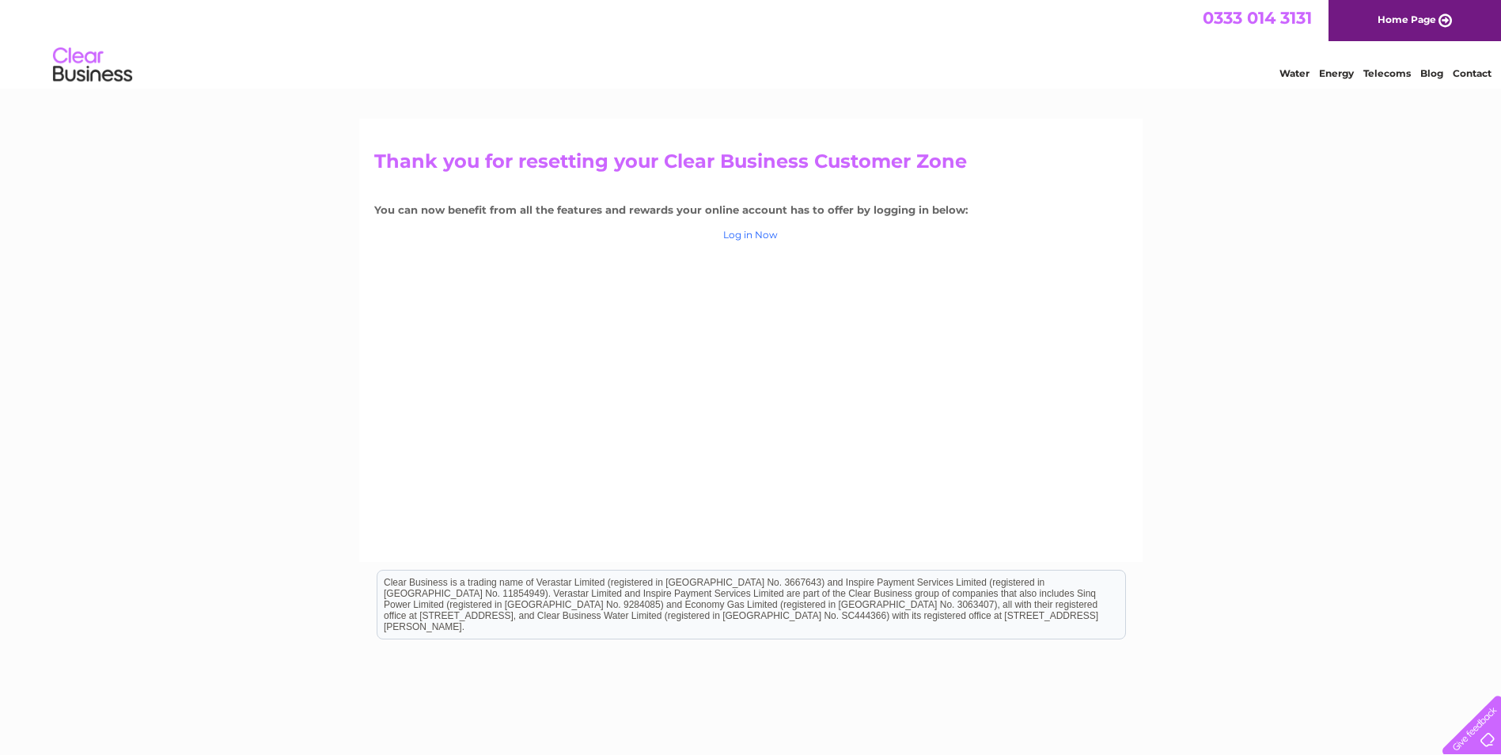
click at [750, 231] on link "Log in Now" at bounding box center [750, 235] width 55 height 12
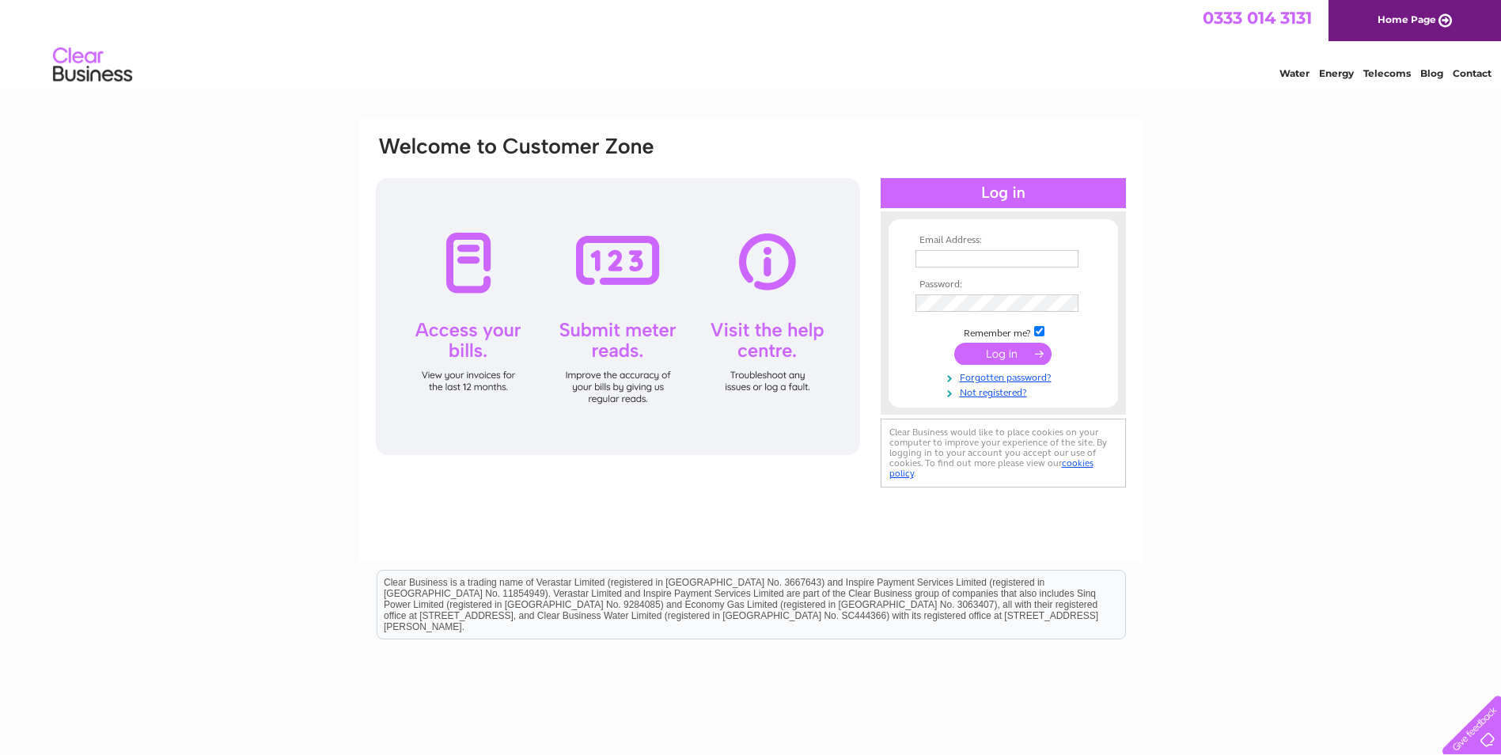
click at [937, 256] on input "text" at bounding box center [996, 258] width 163 height 17
type input "[EMAIL_ADDRESS][DOMAIN_NAME]"
click at [1021, 351] on input "submit" at bounding box center [1002, 355] width 97 height 22
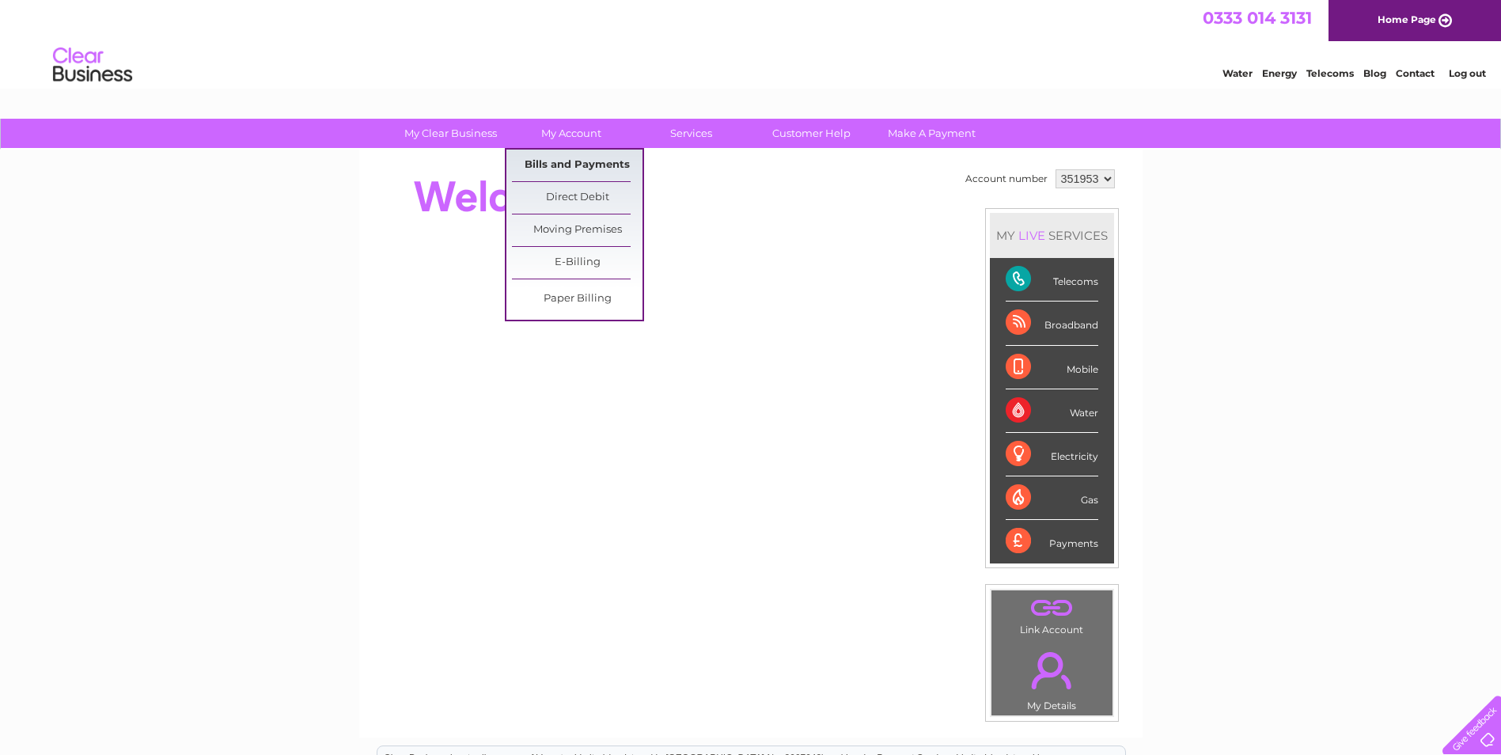
click at [555, 162] on link "Bills and Payments" at bounding box center [577, 166] width 131 height 32
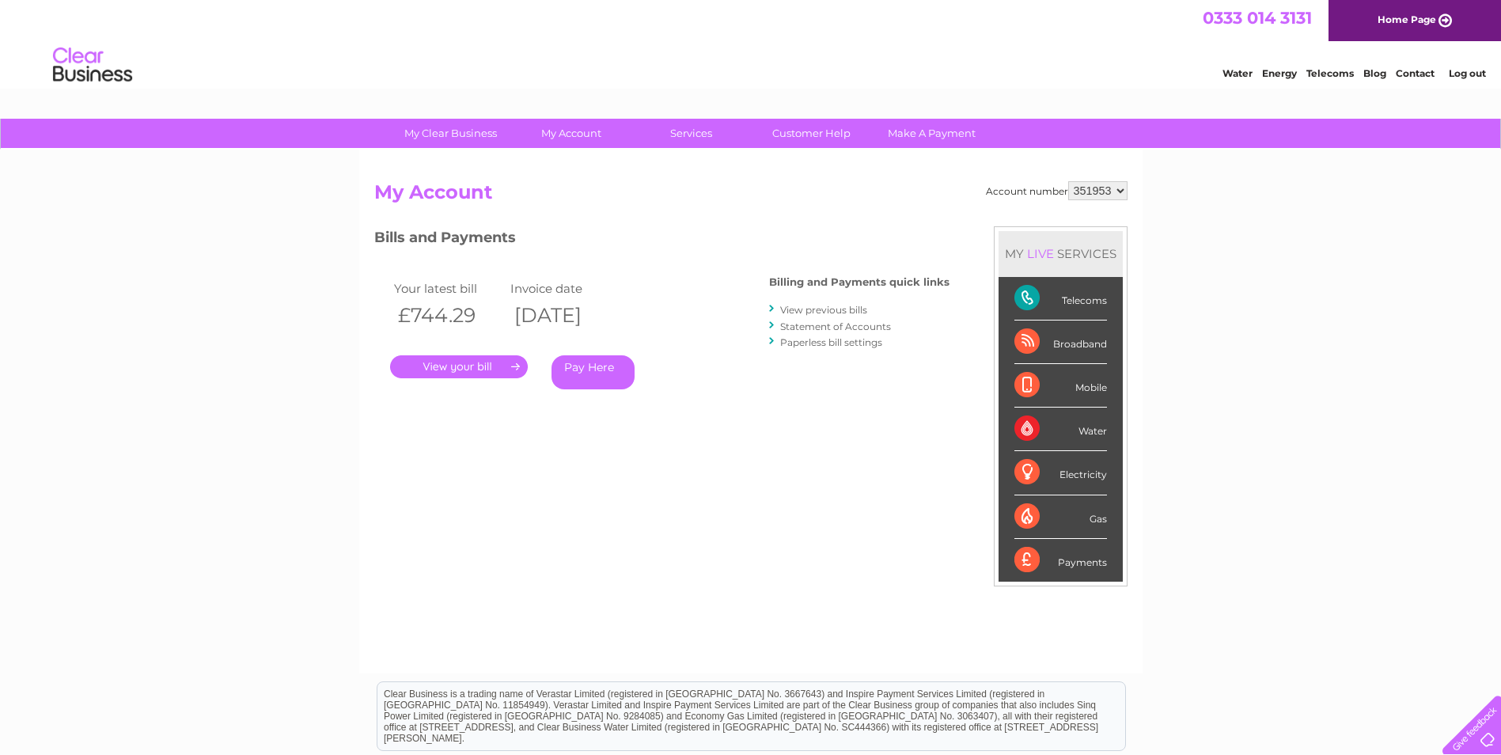
click at [599, 362] on link "Pay Here" at bounding box center [592, 372] width 83 height 34
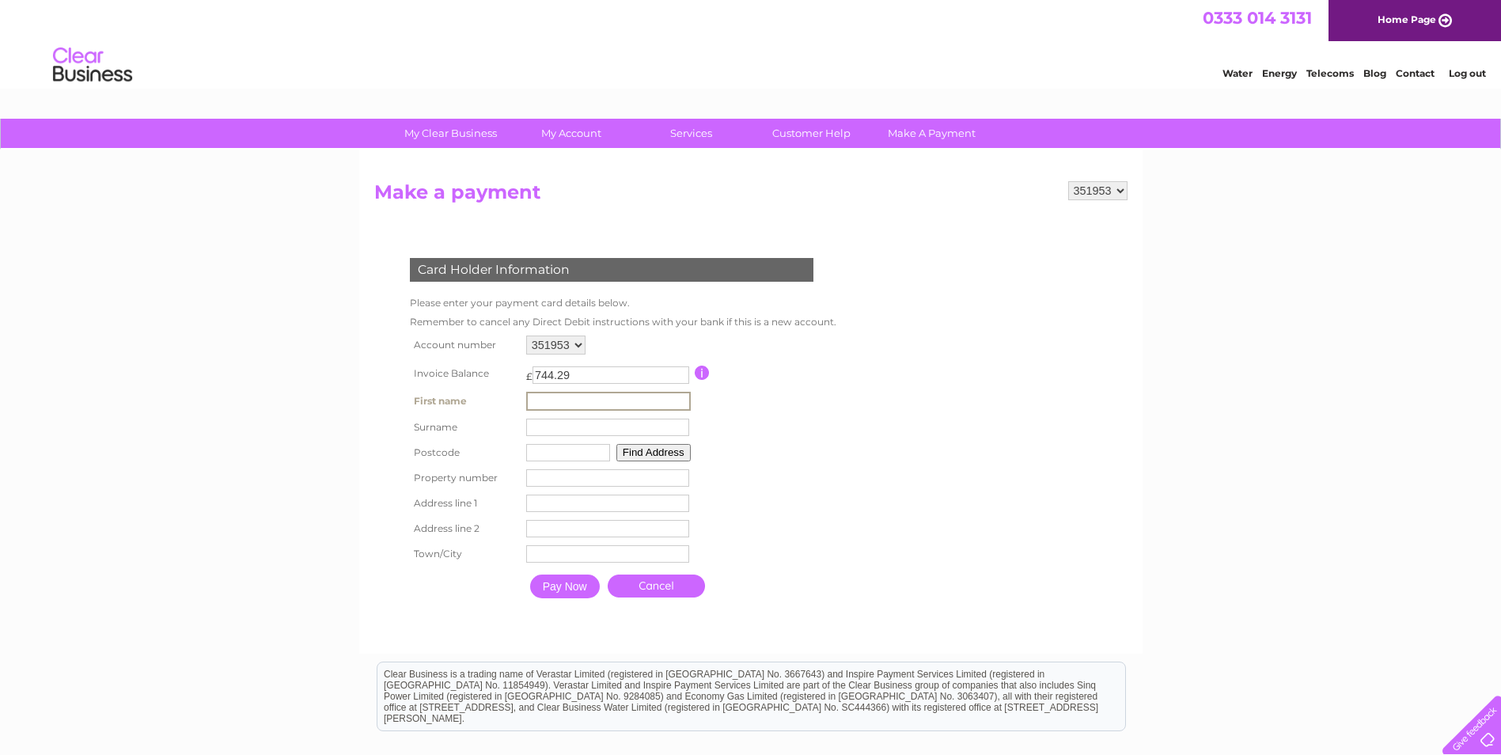
click at [586, 408] on input "text" at bounding box center [608, 401] width 165 height 19
type input "DAWN"
type input "PARASKOS"
type input "WF5 8ES"
type input "3 LAVERY CLOSE"
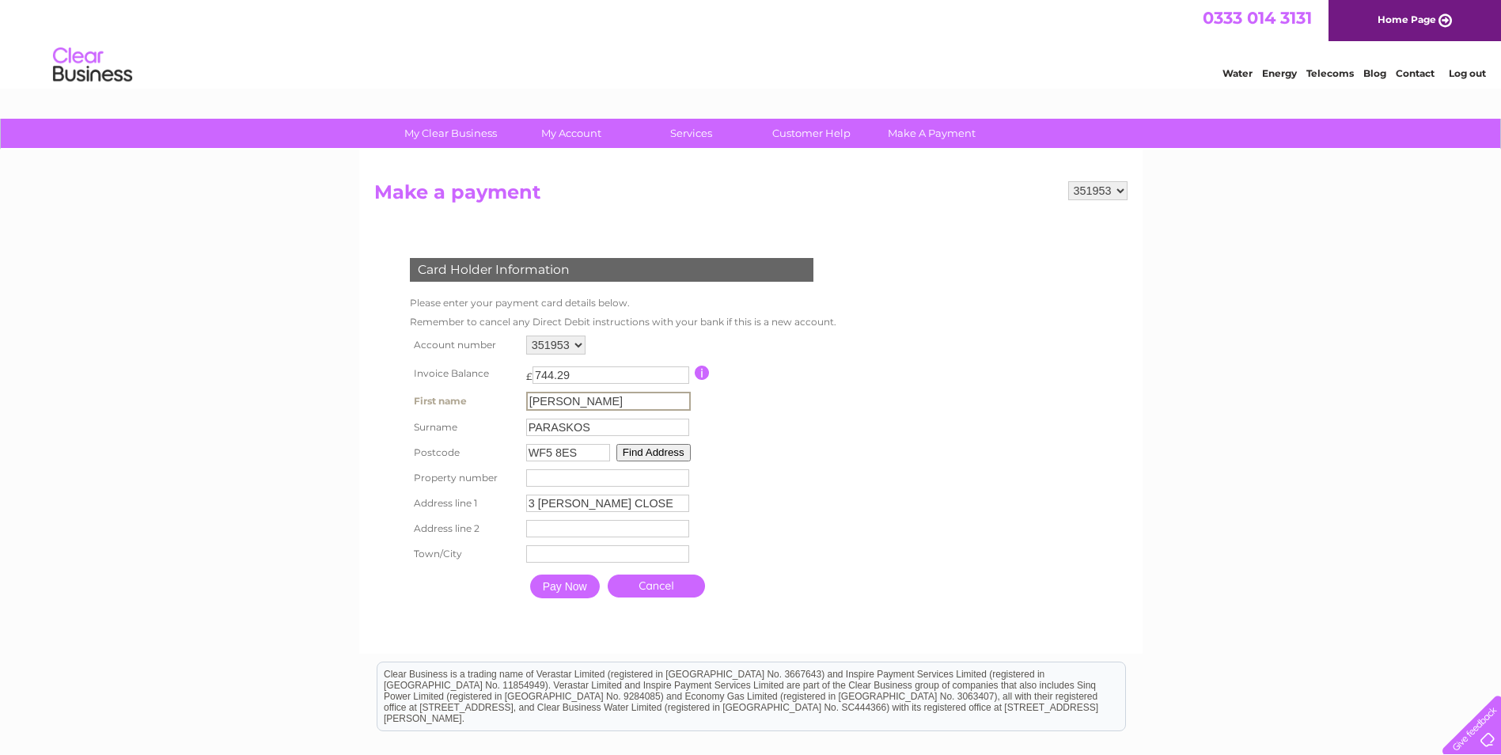
type input "OSSETT"
type input "WAKEFIELD"
drag, startPoint x: 583, startPoint y: 456, endPoint x: 509, endPoint y: 456, distance: 74.4
click at [509, 456] on tr "Postcode WF5 8ES Find Address" at bounding box center [619, 450] width 427 height 25
type input "wf5 8ae"
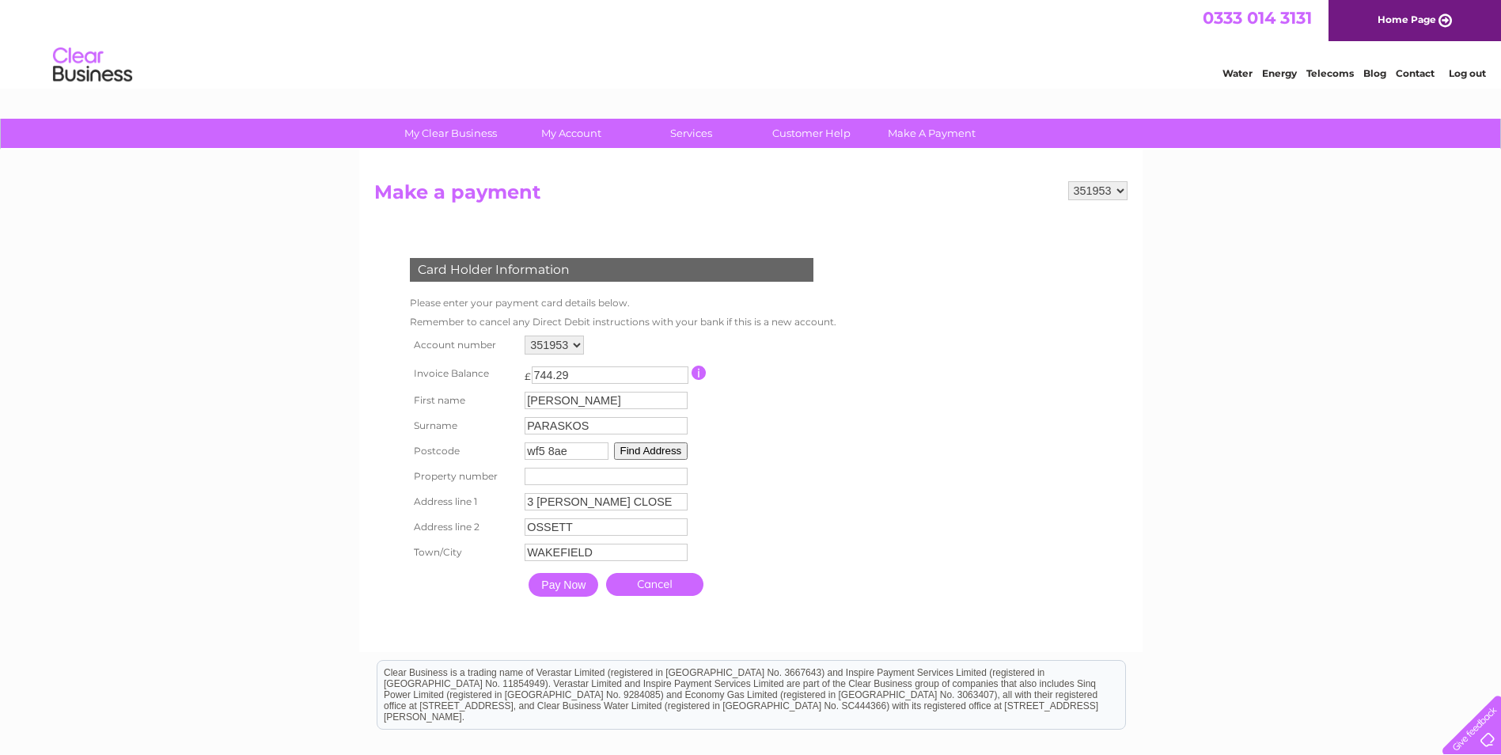
click at [974, 409] on form "351953 Make a payment Card Holder Information Please enter your payment card de…" at bounding box center [750, 408] width 753 height 455
click at [645, 506] on input "3 LAVERY CLOSE" at bounding box center [608, 502] width 165 height 19
click at [644, 450] on button "Find Address" at bounding box center [653, 450] width 74 height 17
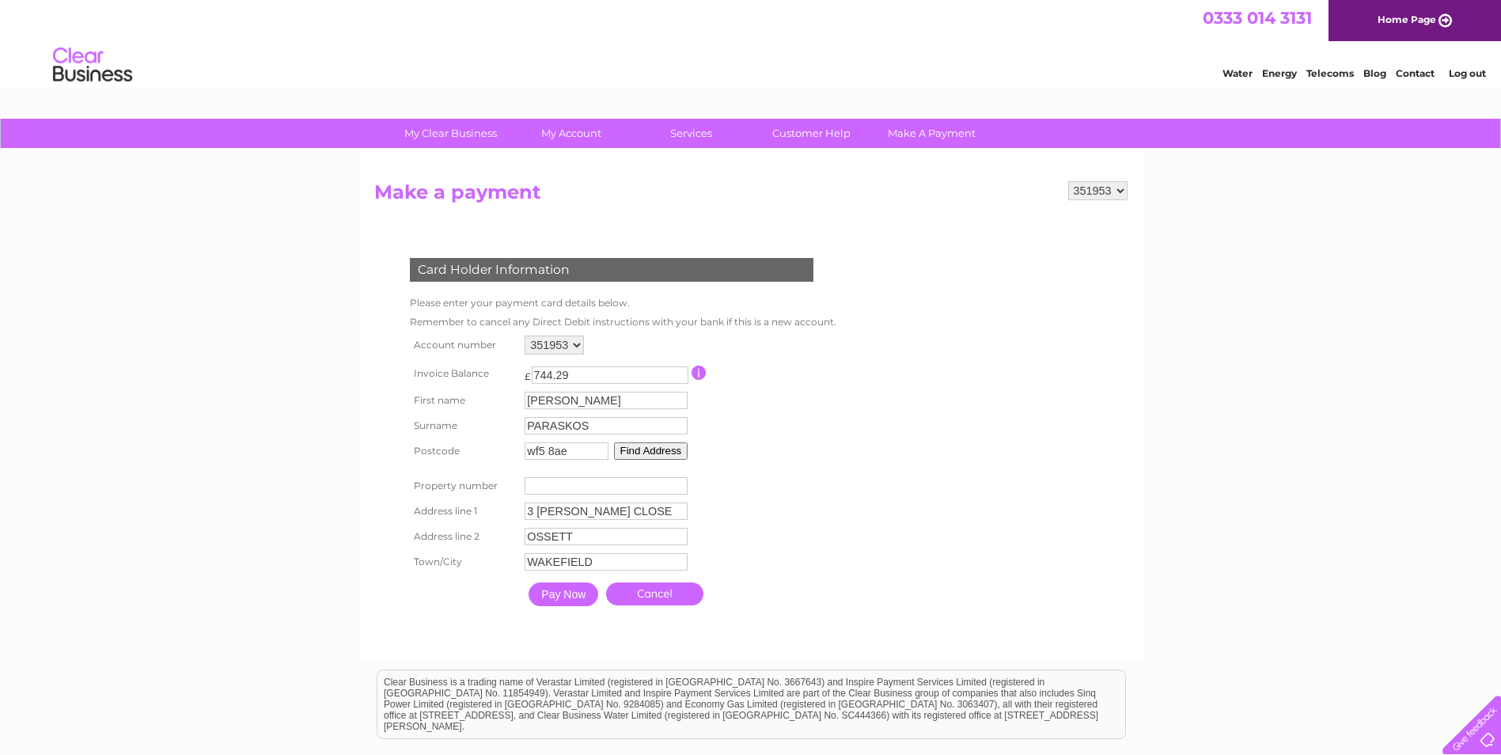
click at [594, 492] on input "number" at bounding box center [606, 485] width 163 height 17
type input "4"
drag, startPoint x: 653, startPoint y: 511, endPoint x: 466, endPoint y: 511, distance: 186.7
click at [466, 511] on tr "Address line 1 3 LAVERY CLOSE Address Line One" at bounding box center [621, 511] width 431 height 27
type input "s"
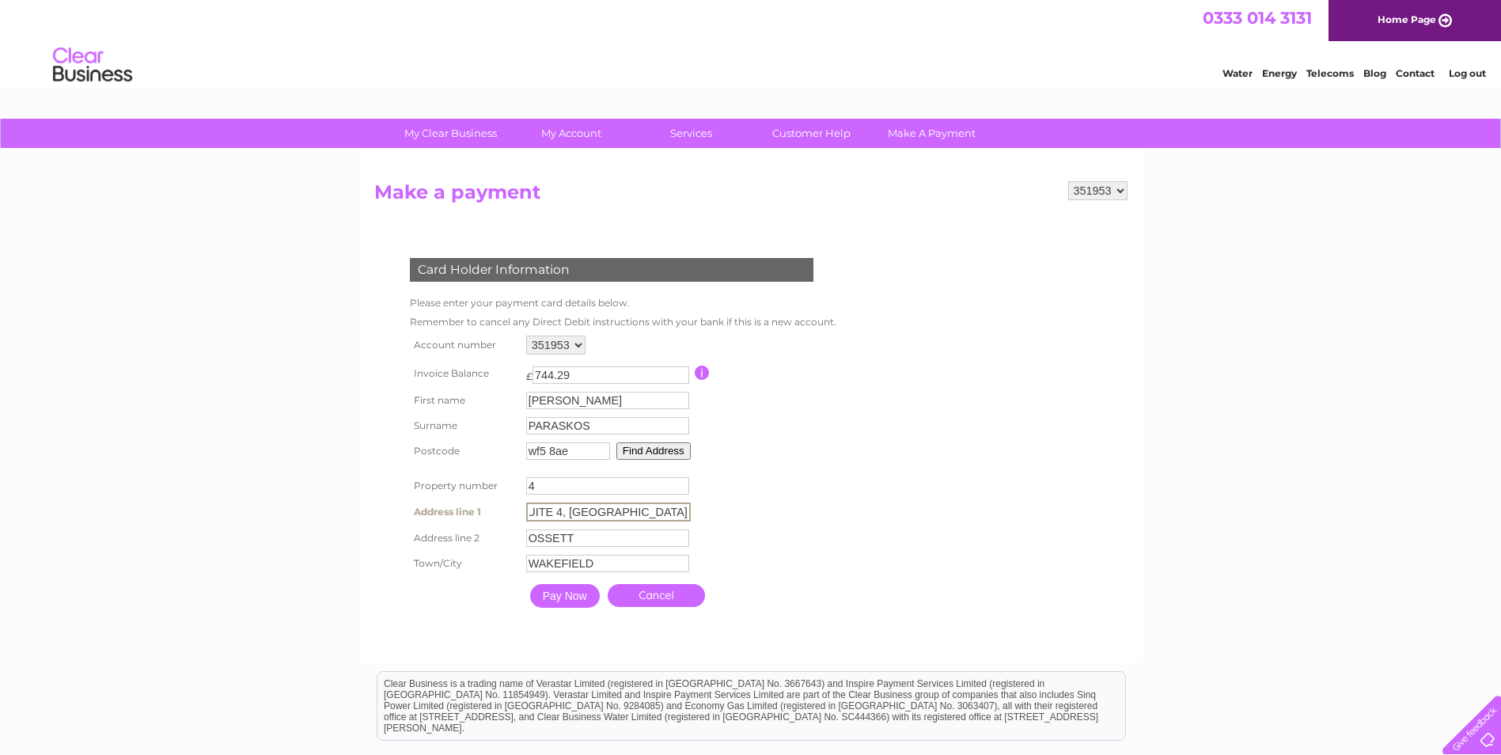
scroll to position [0, 47]
type input "SUITE 4, OSSETT BUSINESS CENTRE"
drag, startPoint x: 596, startPoint y: 537, endPoint x: 520, endPoint y: 535, distance: 76.0
click at [520, 535] on tr "Address line 2 OSSETT Address Line Two" at bounding box center [621, 537] width 431 height 27
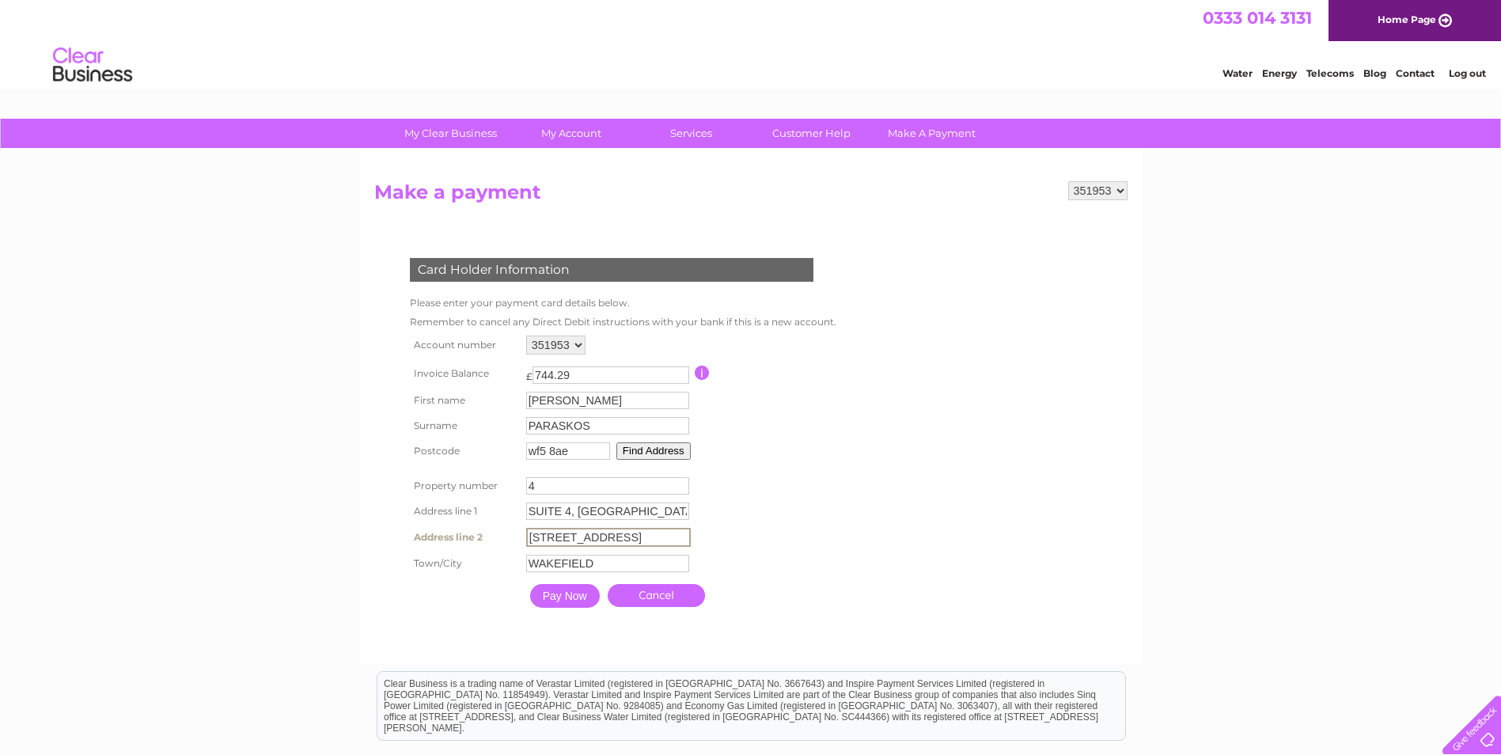
scroll to position [0, 8]
type input "24 PROSPECT ROAD, OSSETT"
click at [550, 593] on input "Pay Now" at bounding box center [565, 596] width 70 height 24
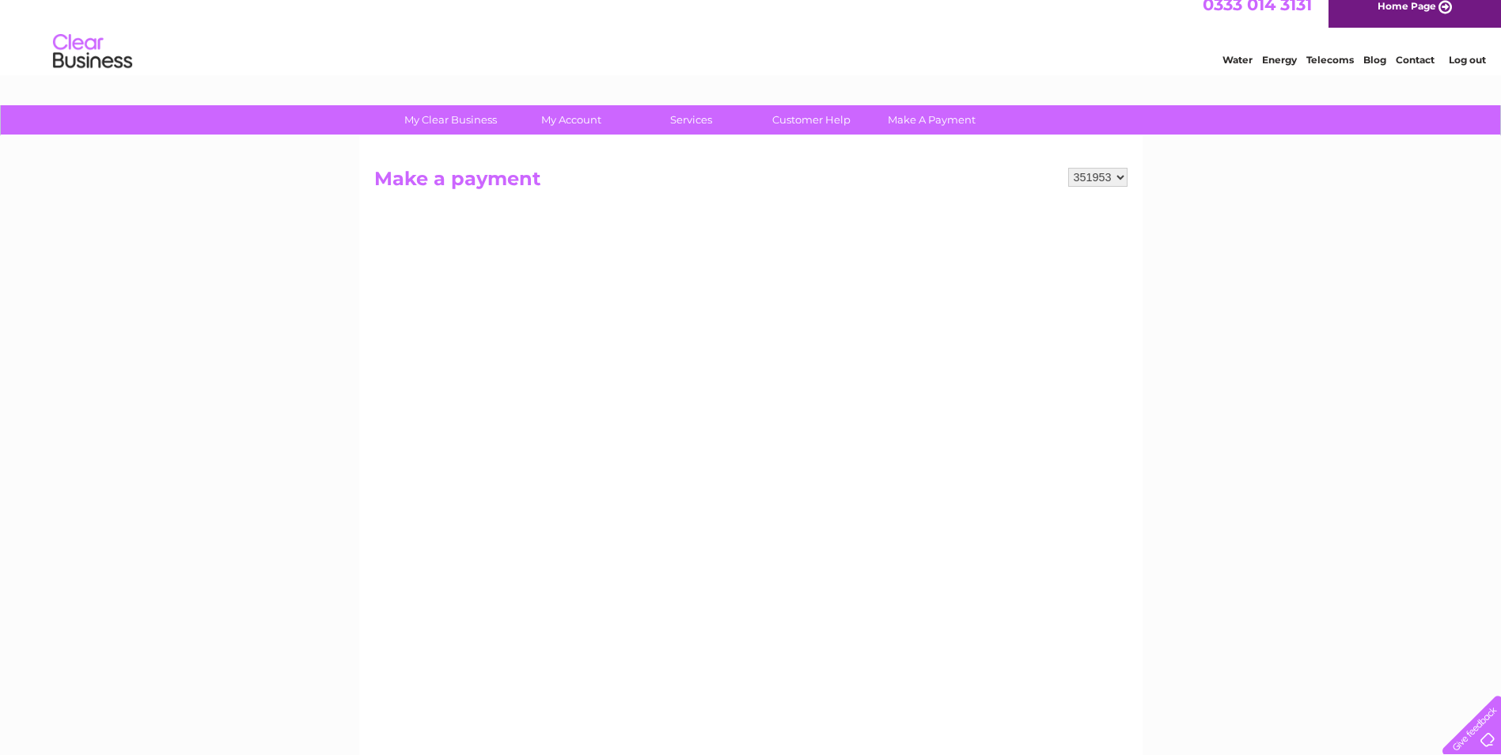
scroll to position [0, 0]
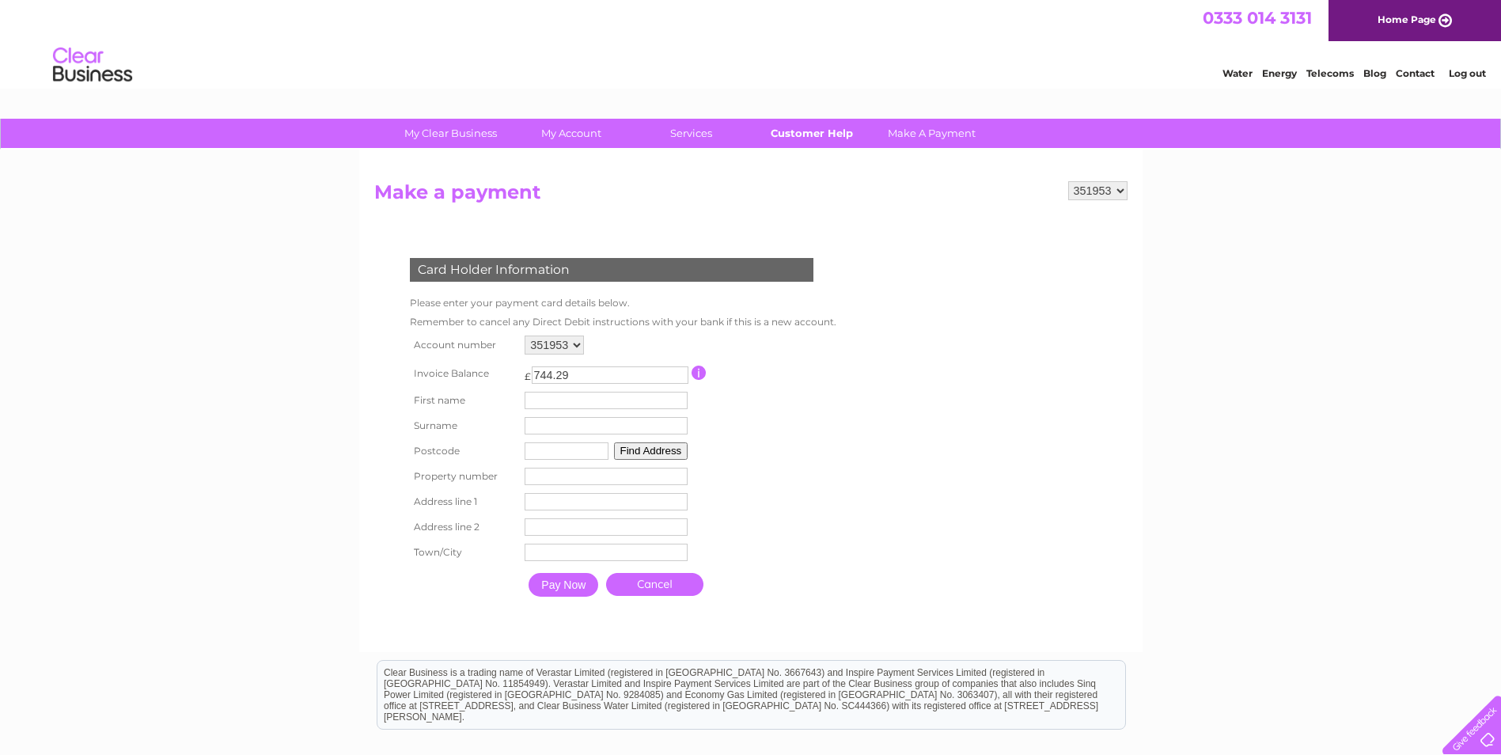
click at [767, 130] on link "Customer Help" at bounding box center [811, 133] width 131 height 29
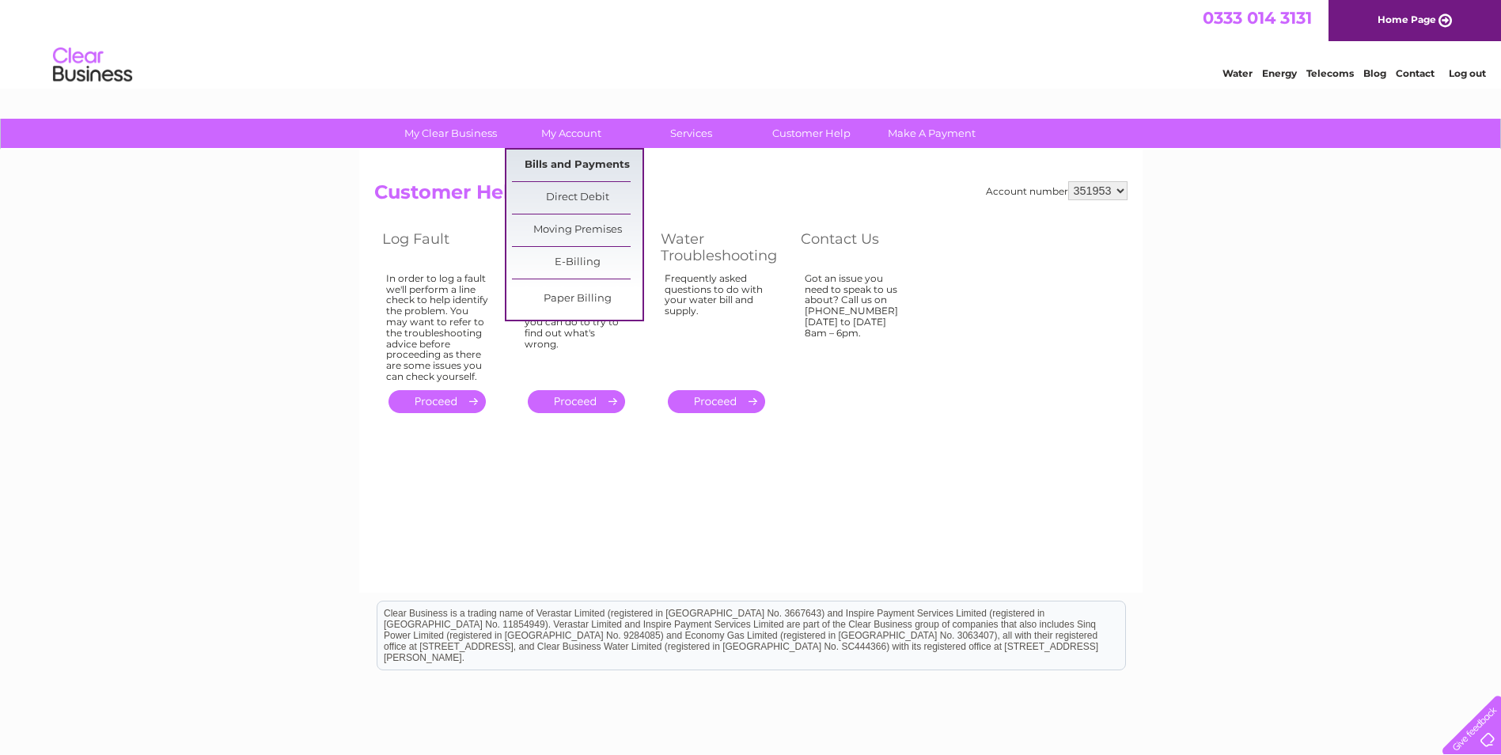
click at [585, 160] on link "Bills and Payments" at bounding box center [577, 166] width 131 height 32
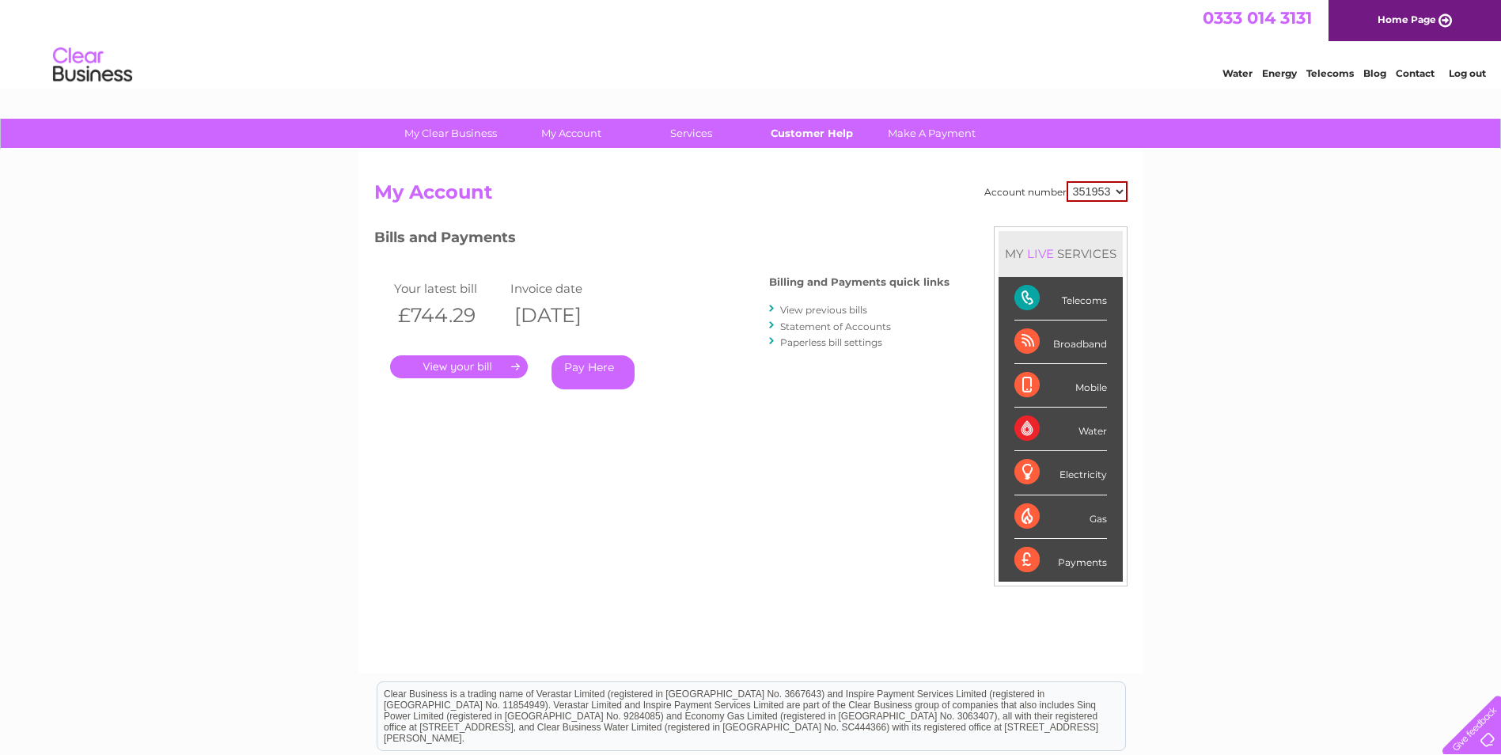
click at [817, 134] on link "Customer Help" at bounding box center [811, 133] width 131 height 29
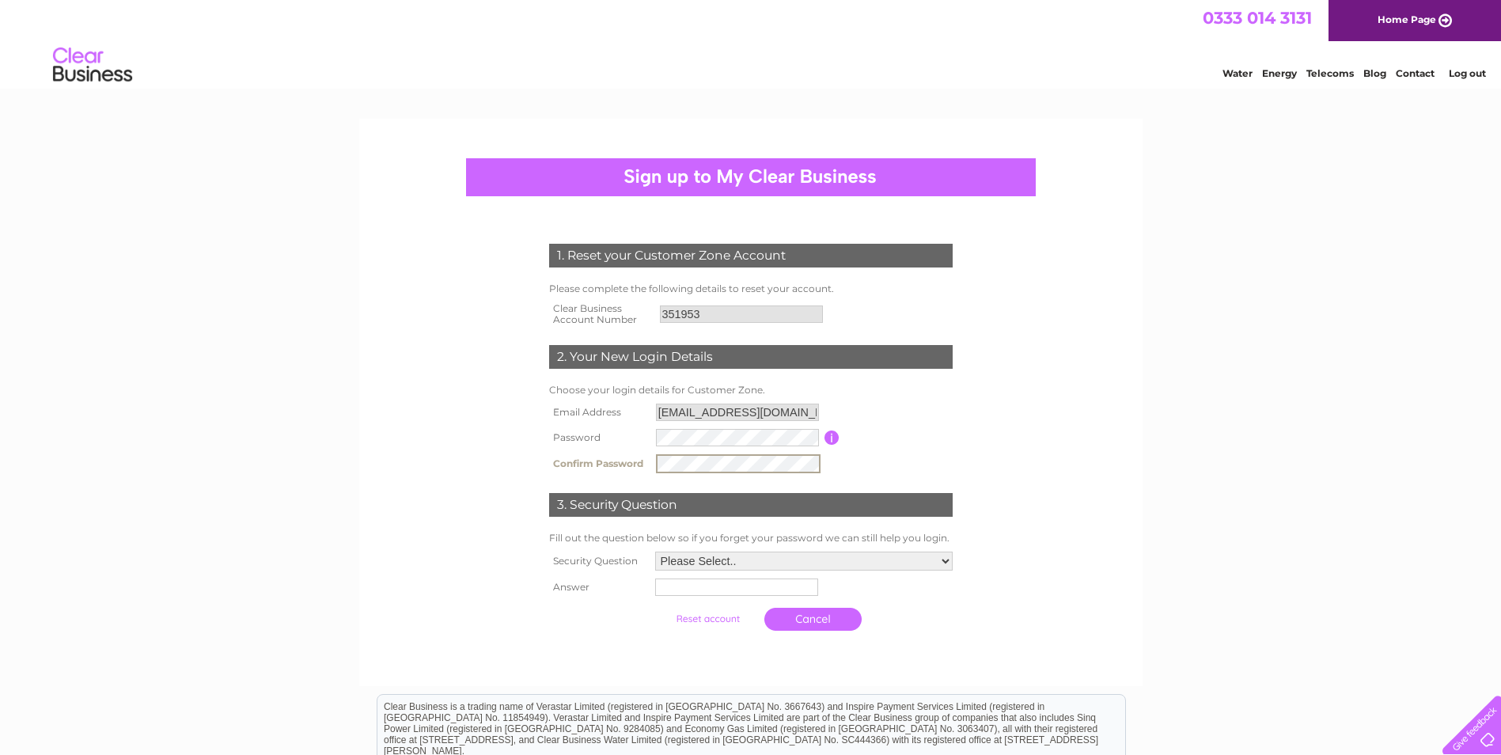
click at [888, 561] on select "Please Select.. In what town or city was your first job? In what town or city d…" at bounding box center [803, 560] width 297 height 19
select select "1"
click at [653, 551] on select "Please Select.. In what town or city was your first job? In what town or city d…" at bounding box center [802, 560] width 299 height 21
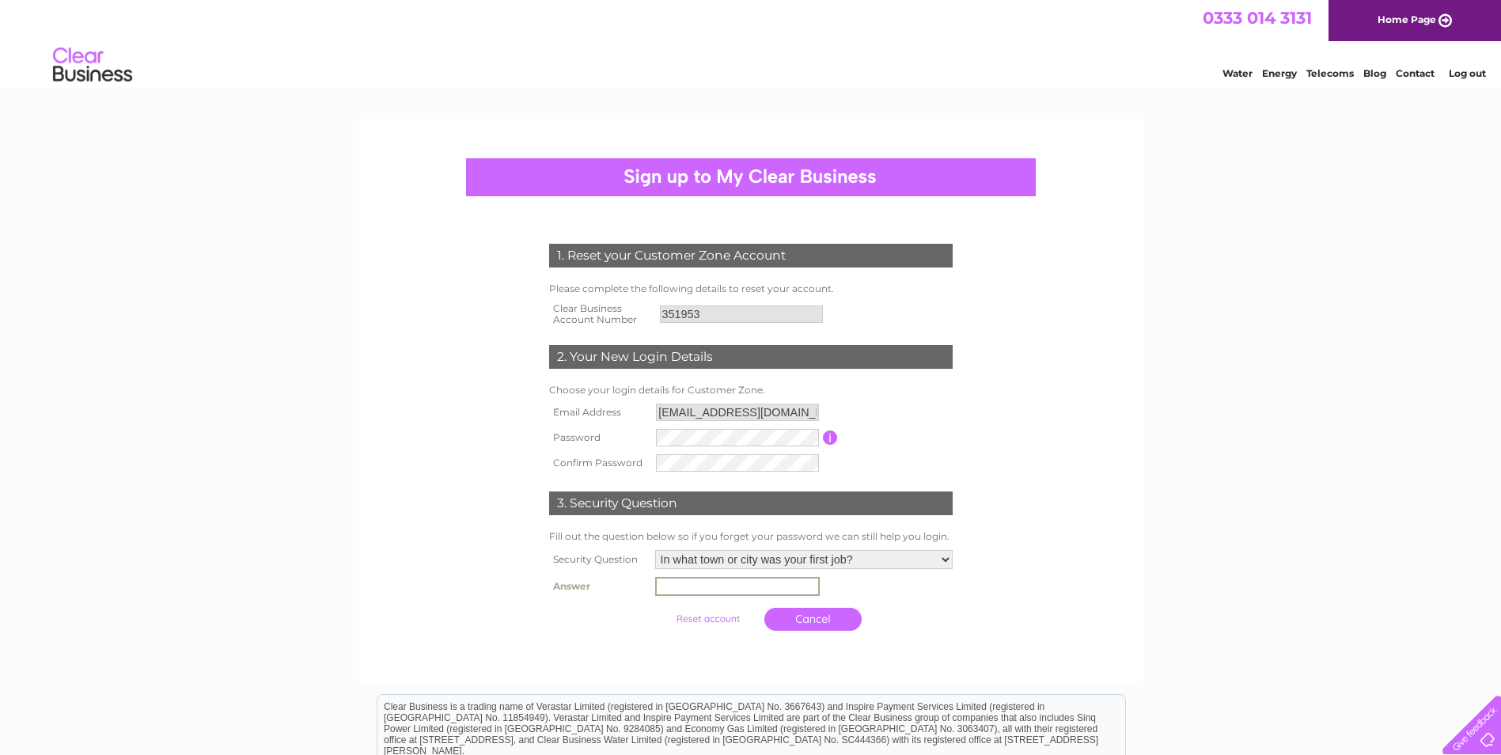
click at [764, 593] on input "text" at bounding box center [737, 586] width 165 height 19
type input "BARNSLEY"
click at [728, 619] on input "submit" at bounding box center [707, 617] width 97 height 22
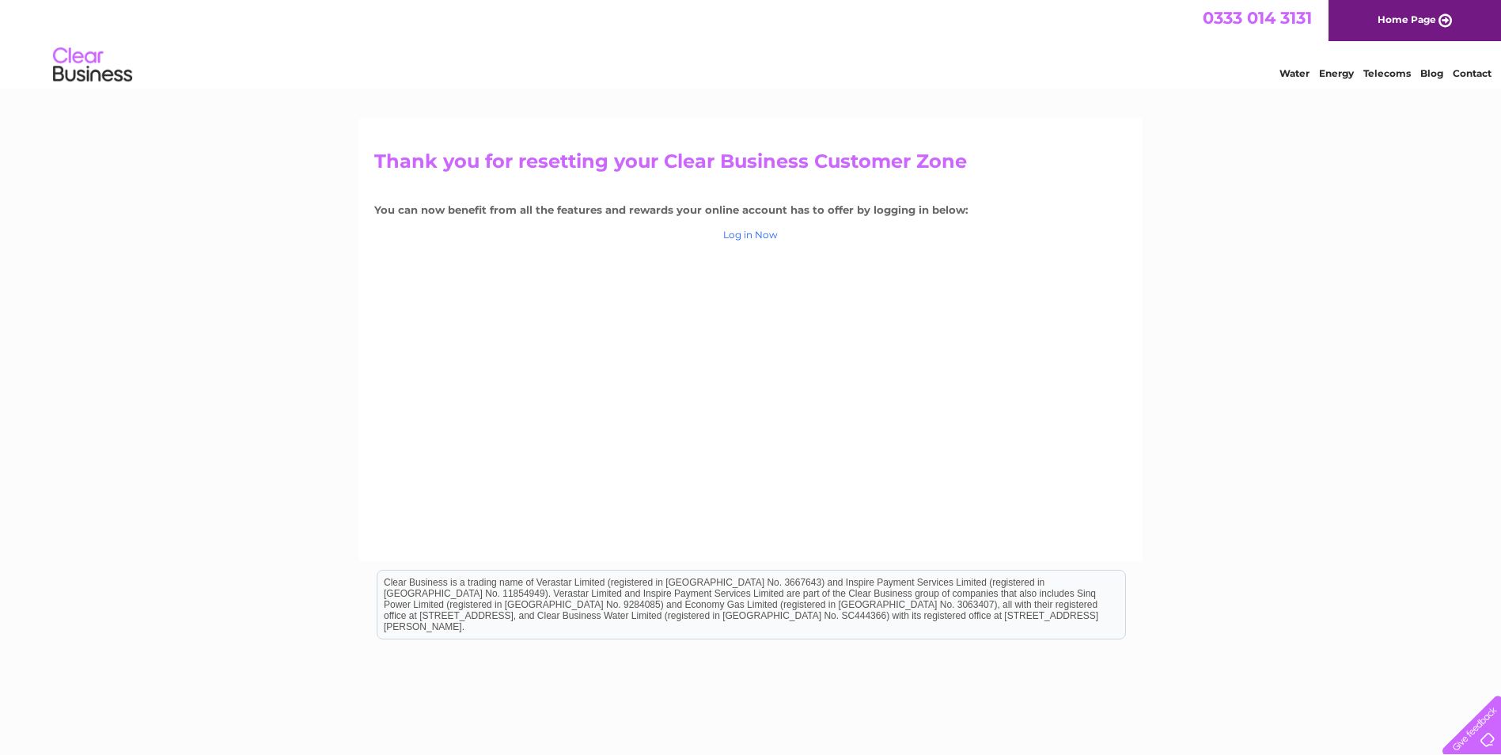
click at [755, 235] on link "Log in Now" at bounding box center [750, 235] width 55 height 12
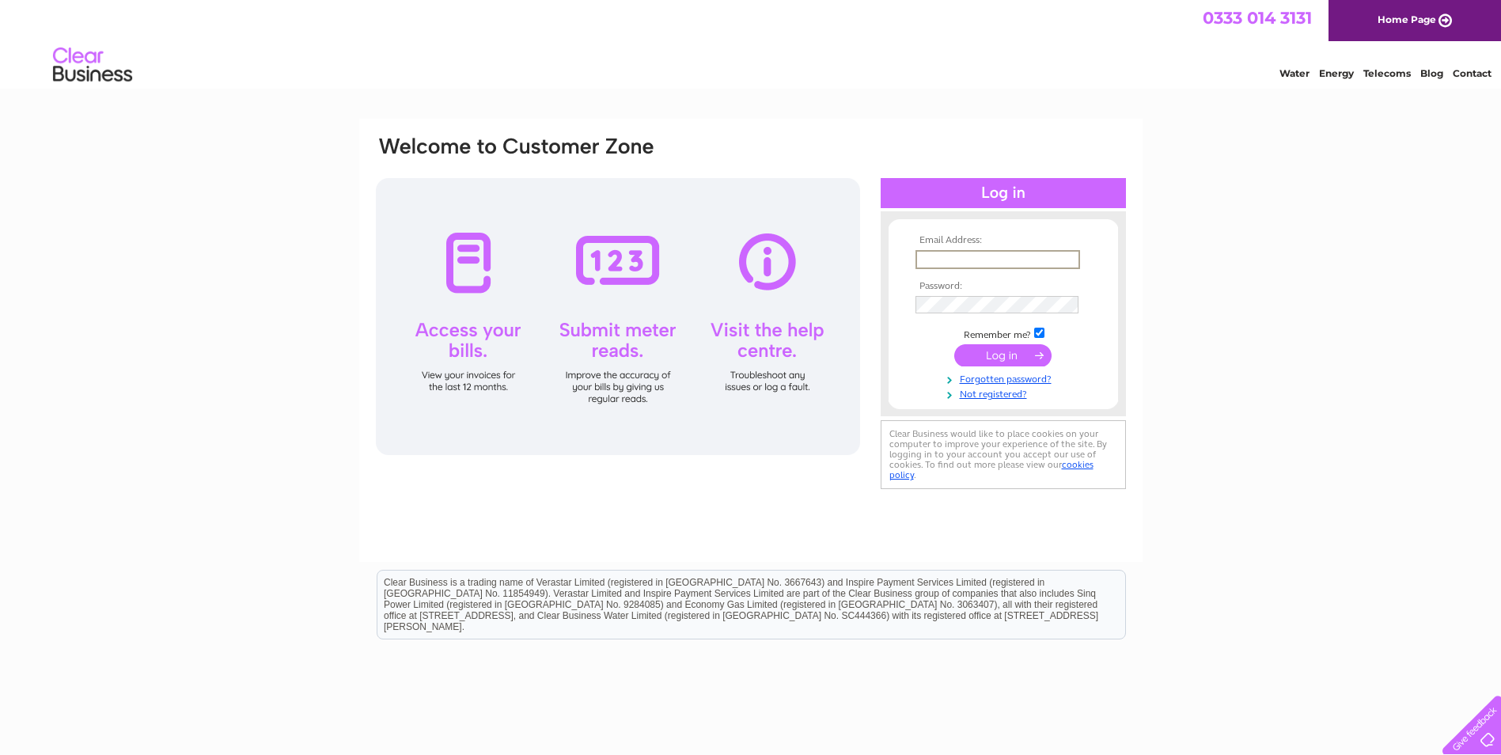
click at [928, 259] on input "text" at bounding box center [997, 259] width 165 height 19
type input "[EMAIL_ADDRESS][DOMAIN_NAME]"
click at [1010, 345] on input "submit" at bounding box center [1002, 355] width 97 height 22
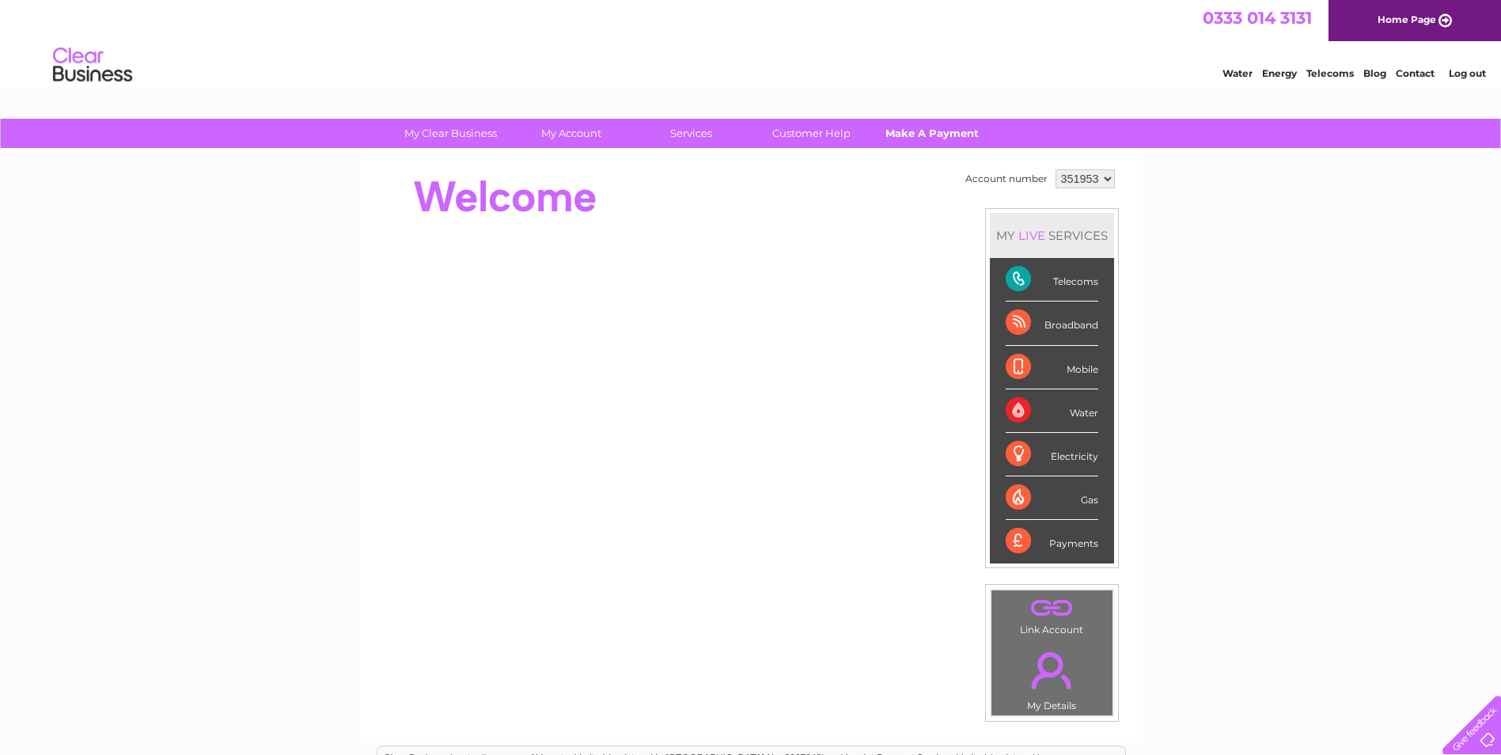
click at [937, 132] on link "Make A Payment" at bounding box center [931, 133] width 131 height 29
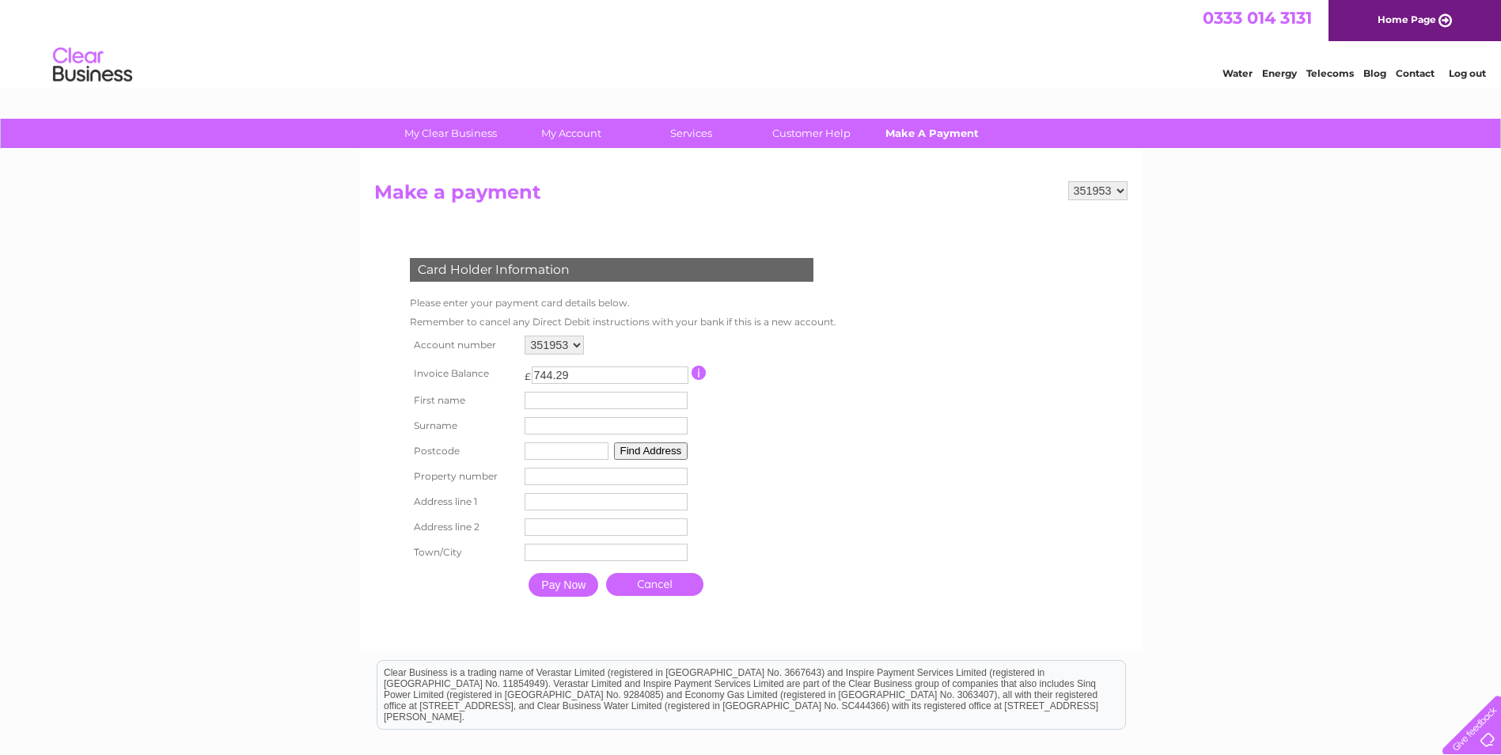
click at [941, 131] on link "Make A Payment" at bounding box center [931, 133] width 131 height 29
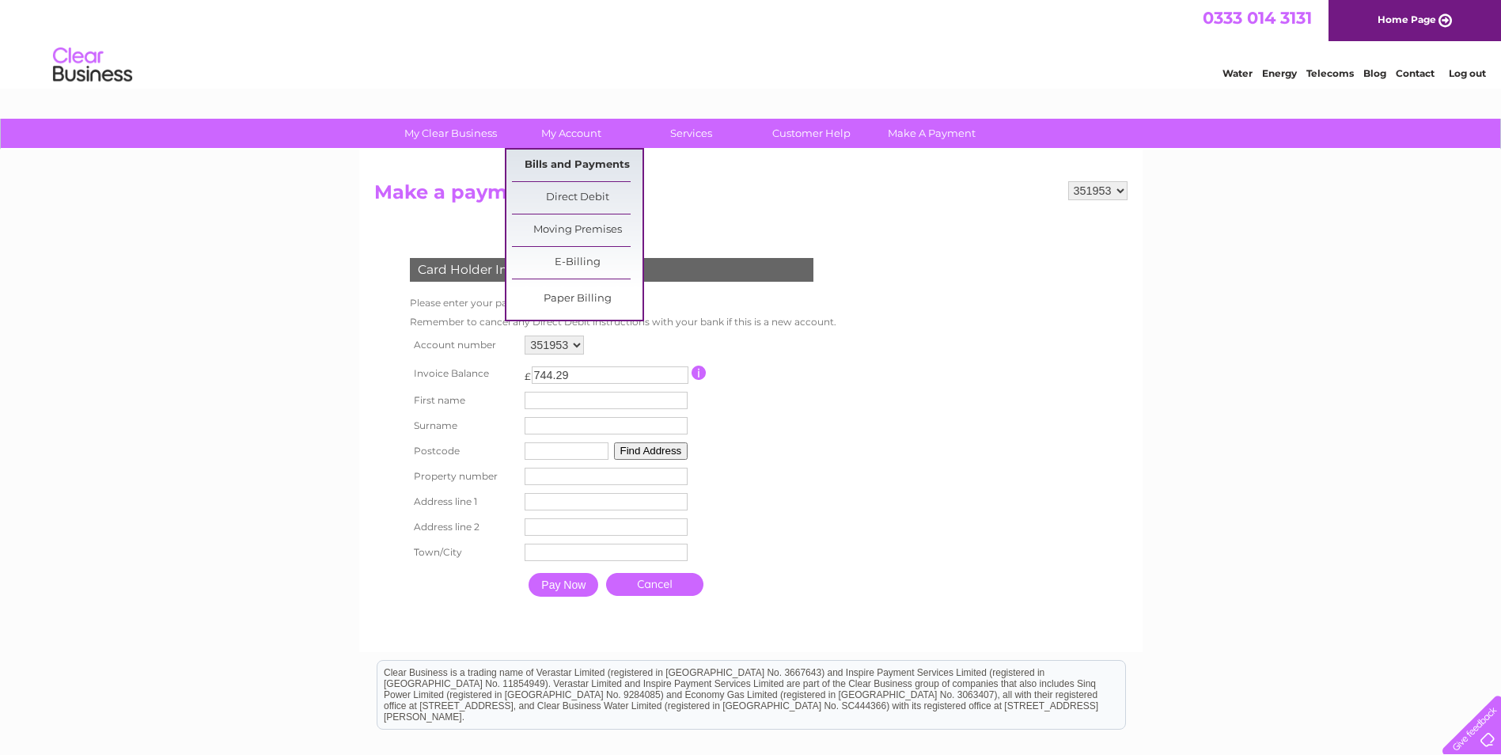
click at [540, 171] on link "Bills and Payments" at bounding box center [577, 166] width 131 height 32
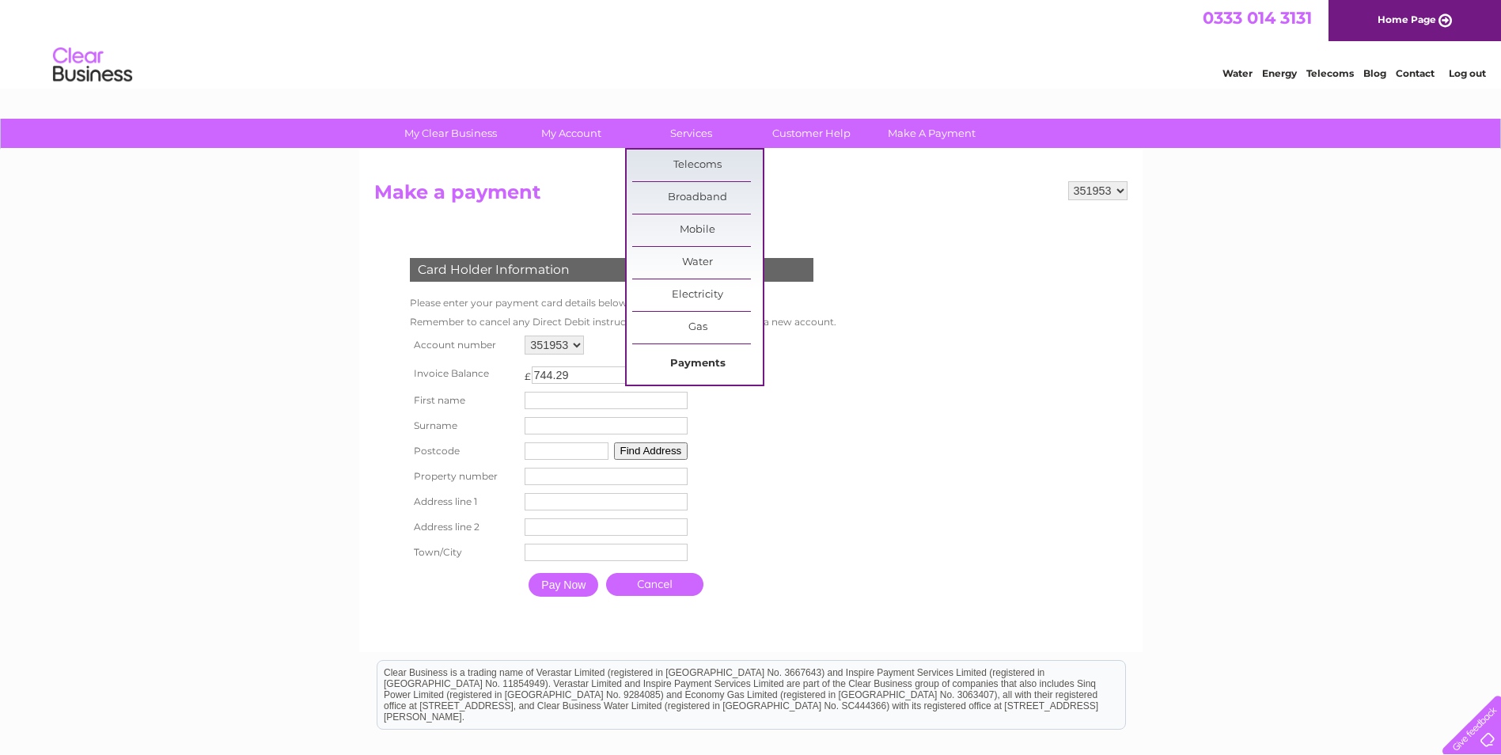
click at [676, 360] on link "Payments" at bounding box center [697, 364] width 131 height 32
